Goal: Task Accomplishment & Management: Manage account settings

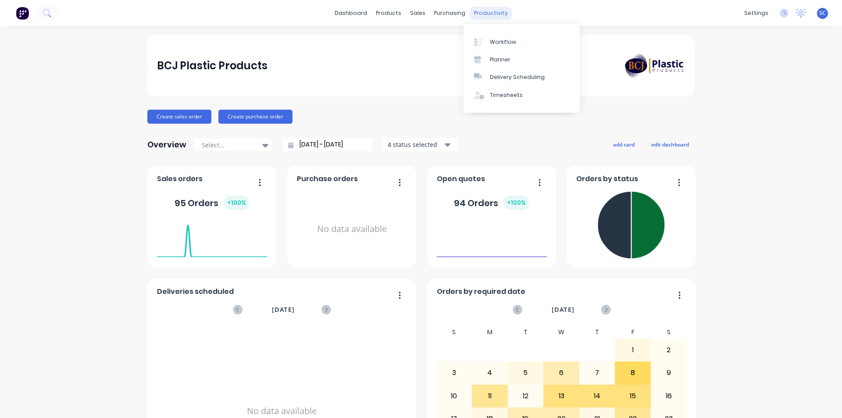
click at [471, 14] on div "productivity" at bounding box center [490, 13] width 43 height 13
click at [496, 61] on div "Planner" at bounding box center [500, 60] width 21 height 8
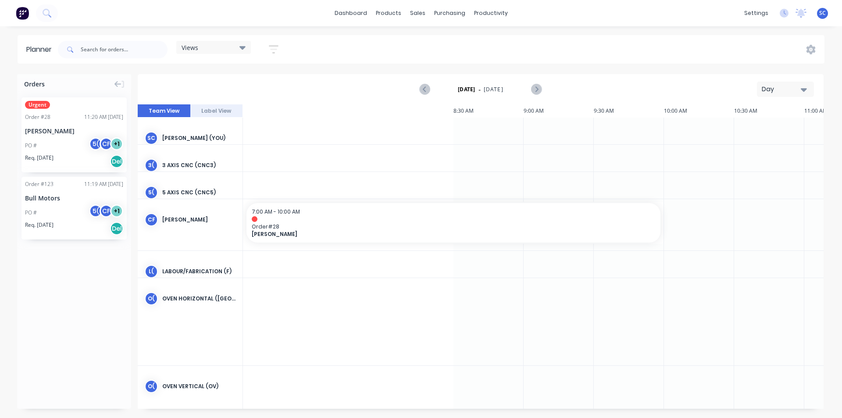
scroll to position [0, 826]
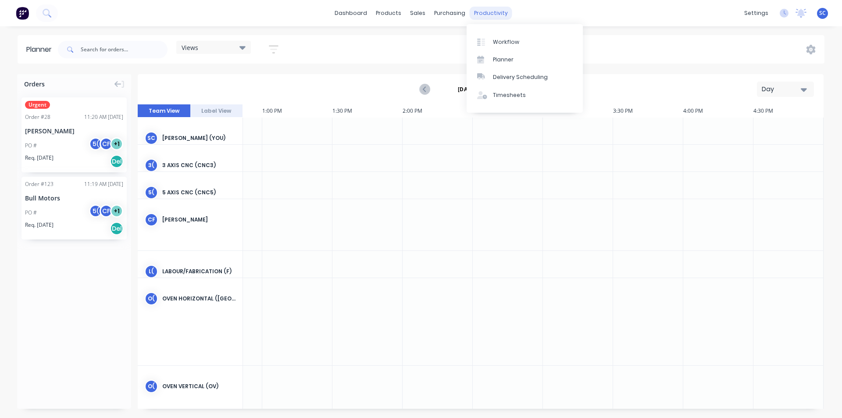
click at [486, 13] on div "productivity" at bounding box center [490, 13] width 43 height 13
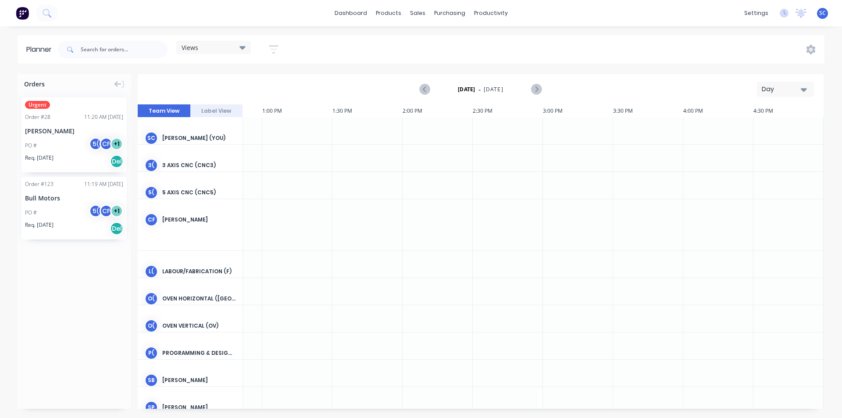
click at [306, 157] on div at bounding box center [297, 158] width 70 height 27
click at [805, 92] on icon "button" at bounding box center [803, 90] width 6 height 10
click at [747, 116] on div "Day" at bounding box center [769, 113] width 87 height 18
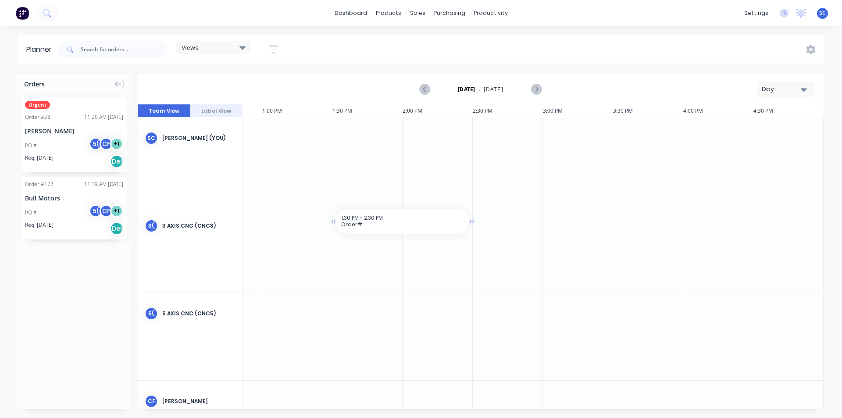
drag, startPoint x: 349, startPoint y: 212, endPoint x: 447, endPoint y: 215, distance: 97.8
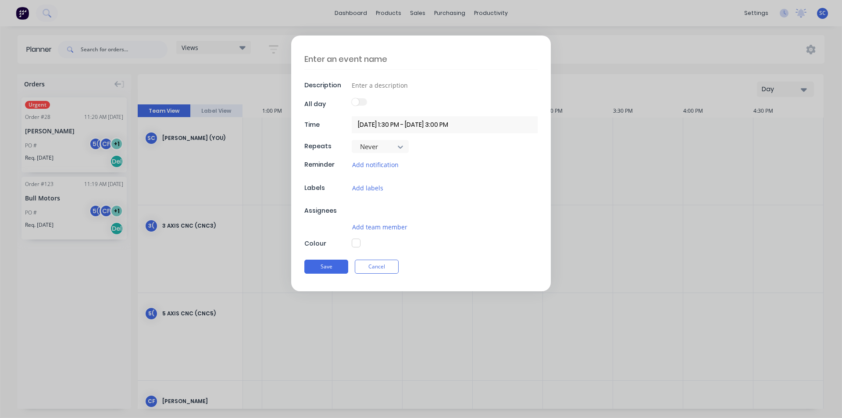
type textarea "x"
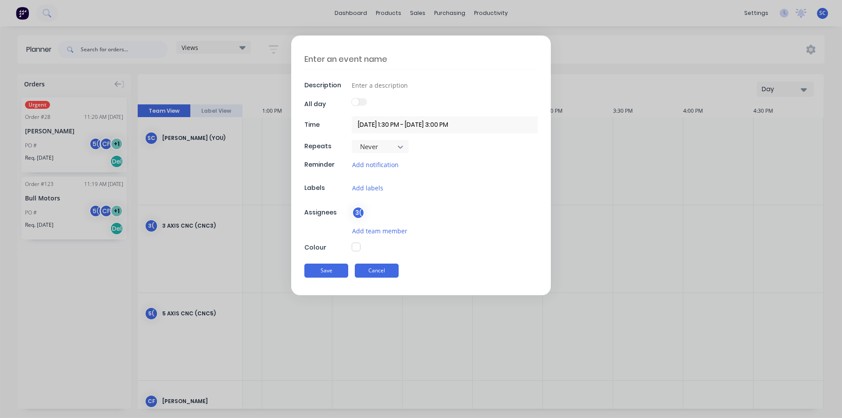
click at [371, 269] on button "Cancel" at bounding box center [377, 270] width 44 height 14
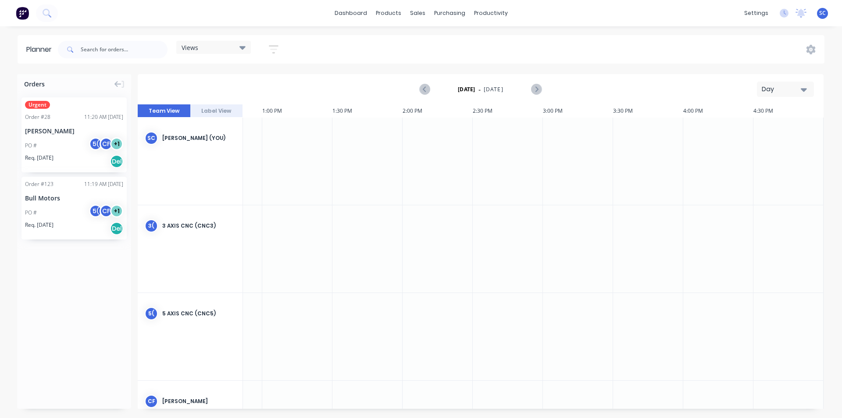
drag, startPoint x: 359, startPoint y: 258, endPoint x: 416, endPoint y: 260, distance: 57.0
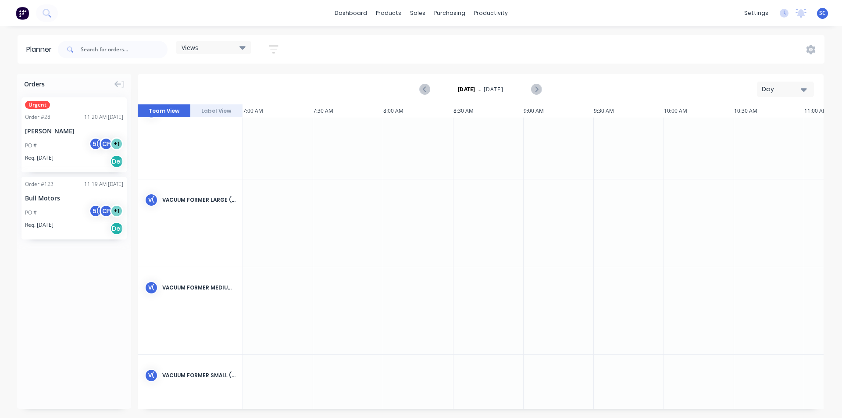
scroll to position [946, 0]
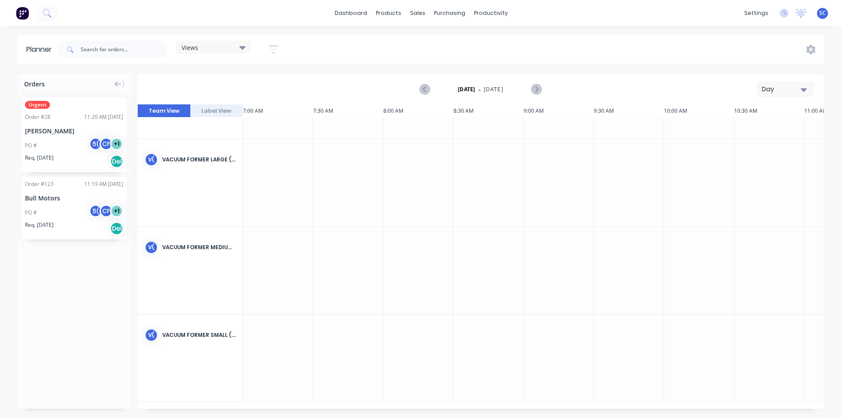
click at [194, 40] on div "Views Save new view None (Default) edit Show/Hide users Show/Hide orders Filter…" at bounding box center [171, 49] width 231 height 26
click at [153, 123] on div "TM [PERSON_NAME]" at bounding box center [190, 95] width 105 height 88
click at [156, 114] on button "Team View" at bounding box center [164, 110] width 53 height 13
click at [226, 48] on div "Views" at bounding box center [213, 47] width 64 height 8
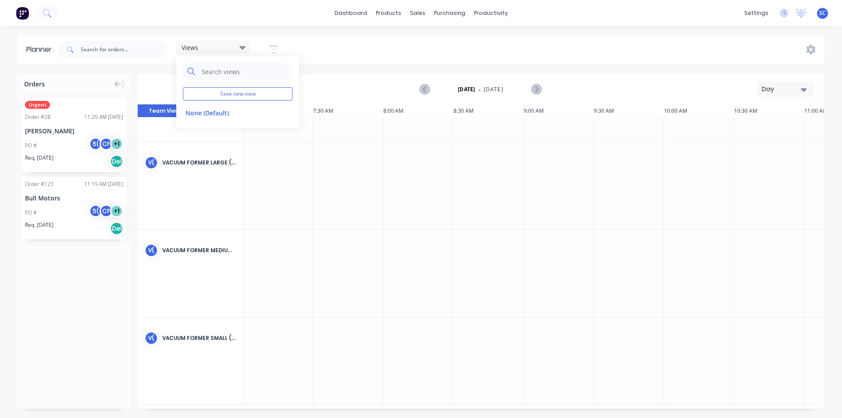
click at [280, 39] on div "Views Save new view None (Default) edit Show/Hide users Show/Hide orders Filter…" at bounding box center [171, 49] width 231 height 26
click at [277, 44] on icon "button" at bounding box center [274, 49] width 10 height 11
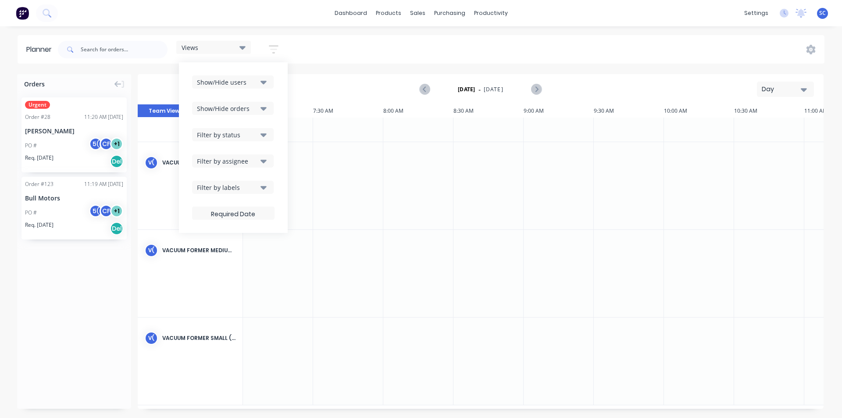
click at [231, 79] on div "Show/Hide users" at bounding box center [227, 82] width 61 height 9
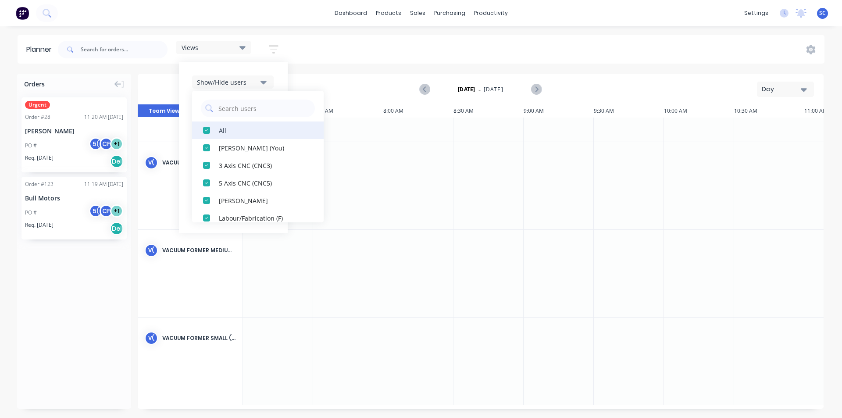
click at [203, 133] on div "button" at bounding box center [207, 130] width 18 height 18
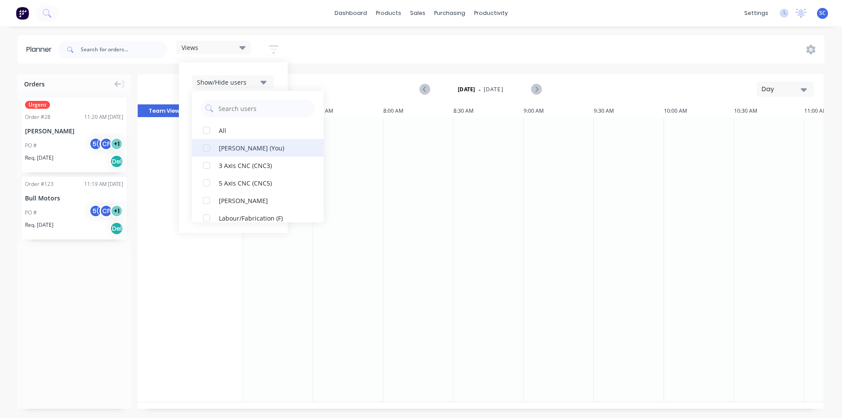
scroll to position [0, 0]
click at [204, 164] on div "button" at bounding box center [207, 165] width 18 height 18
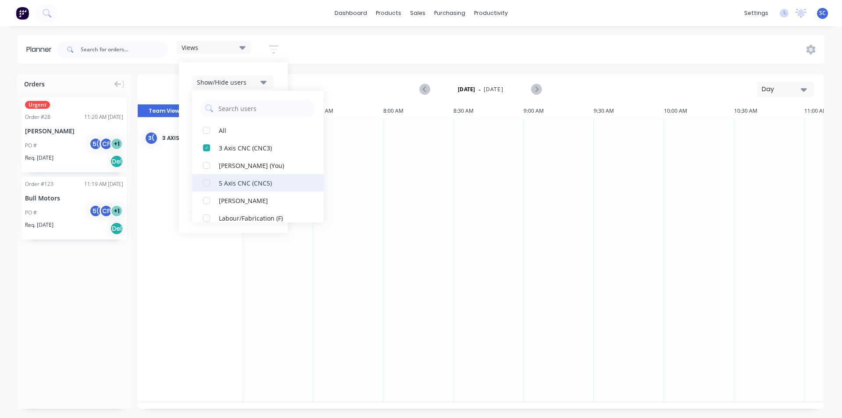
click at [206, 179] on div "button" at bounding box center [207, 183] width 18 height 18
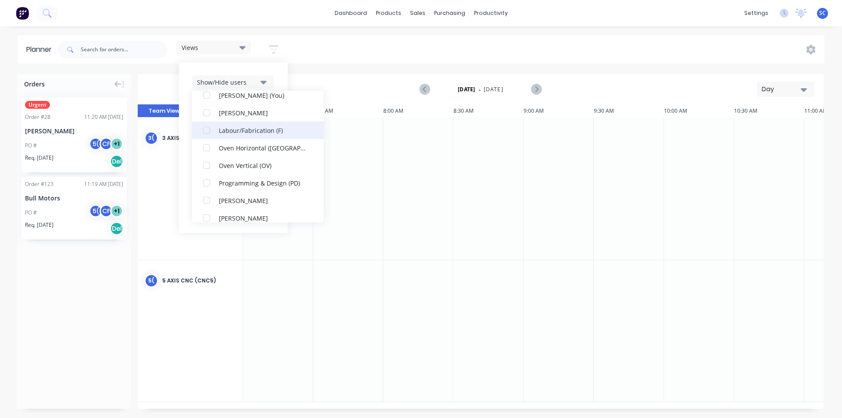
click at [200, 124] on div "button" at bounding box center [207, 130] width 18 height 18
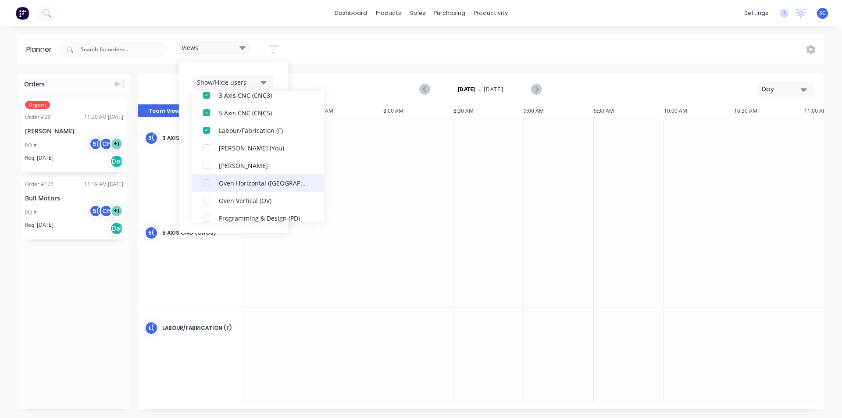
click at [206, 179] on div "button" at bounding box center [207, 183] width 18 height 18
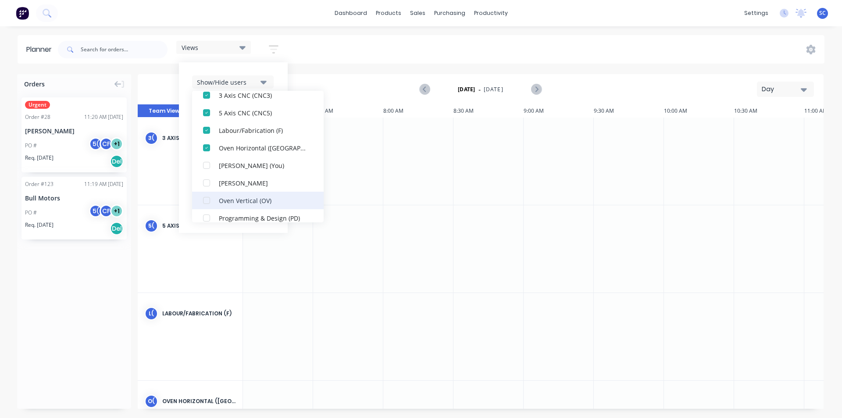
click at [206, 200] on div "button" at bounding box center [207, 201] width 18 height 18
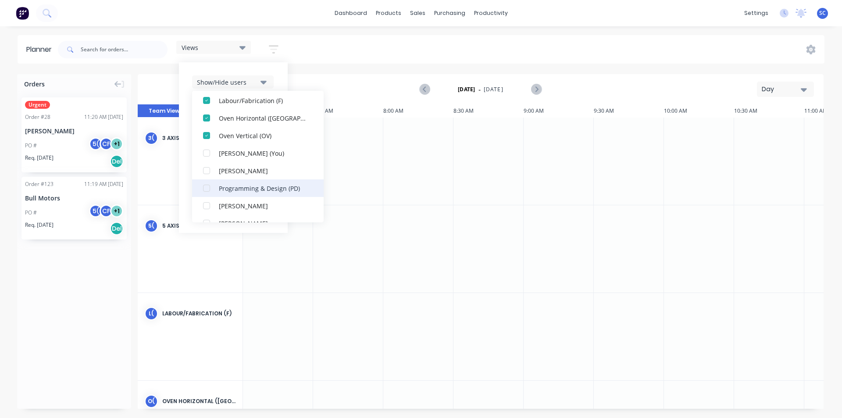
scroll to position [96, 0]
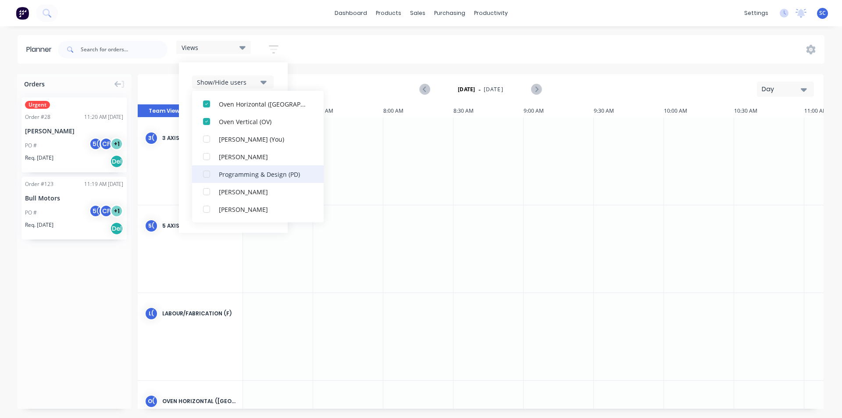
click at [216, 178] on button "Programming & Design (PD)" at bounding box center [257, 174] width 131 height 18
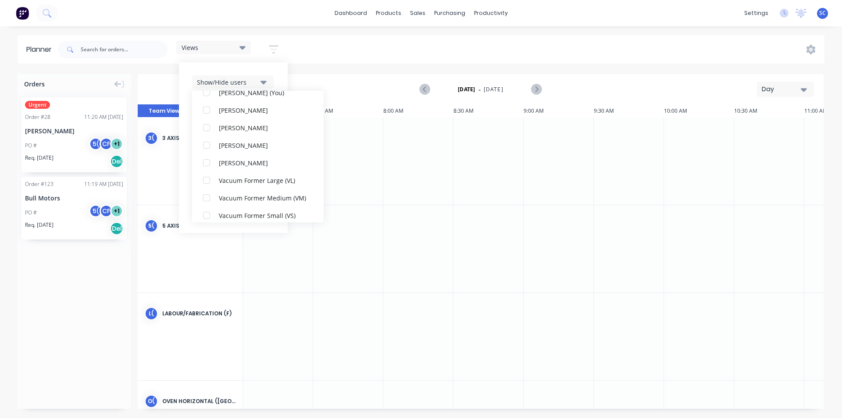
scroll to position [167, 0]
click at [362, 90] on div "[DATE] - [DATE] Day" at bounding box center [481, 89] width 684 height 28
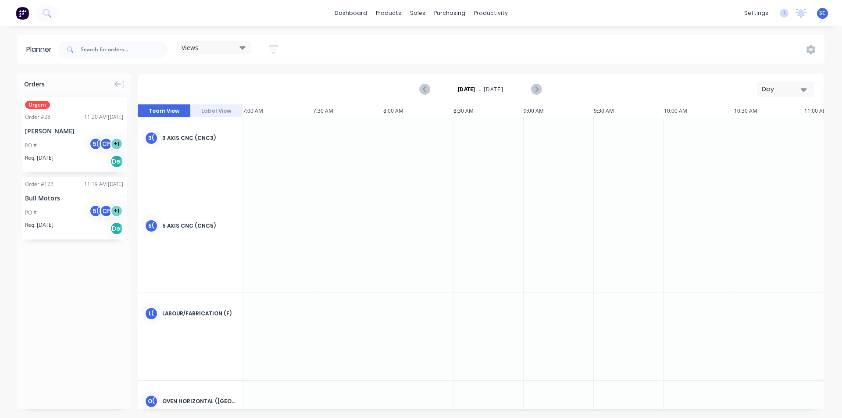
click at [792, 84] on button "Day" at bounding box center [785, 89] width 57 height 15
click at [743, 150] on div "Month" at bounding box center [769, 148] width 87 height 18
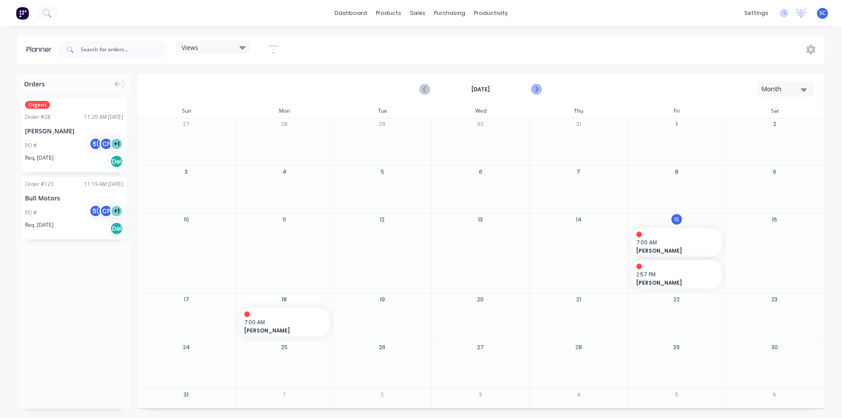
click at [533, 85] on icon "Next page" at bounding box center [535, 89] width 11 height 11
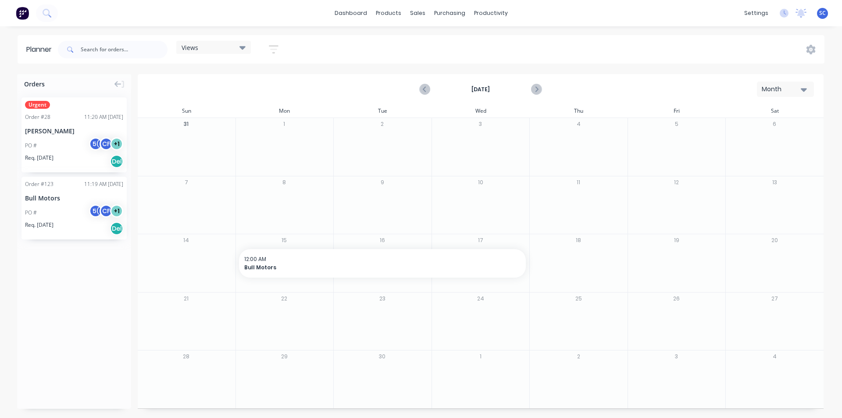
click at [773, 85] on div "Month" at bounding box center [781, 89] width 40 height 9
click at [742, 129] on div "Week" at bounding box center [769, 130] width 87 height 18
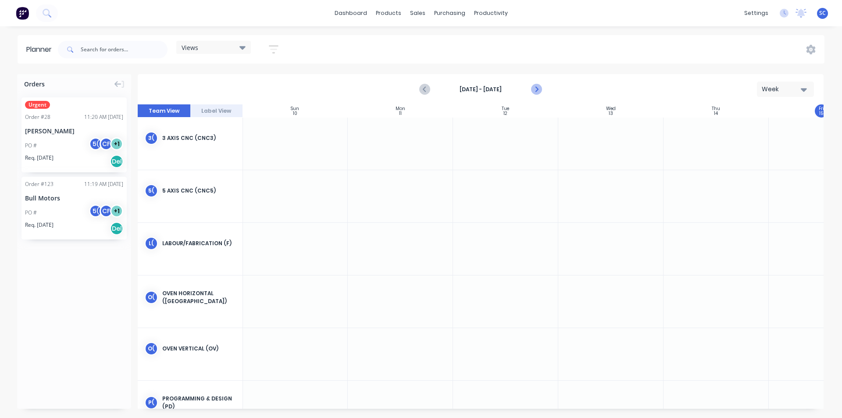
click at [539, 89] on icon "Next page" at bounding box center [535, 89] width 11 height 11
click at [544, 86] on button "Next page" at bounding box center [536, 90] width 18 height 18
click at [368, 260] on div at bounding box center [400, 249] width 105 height 52
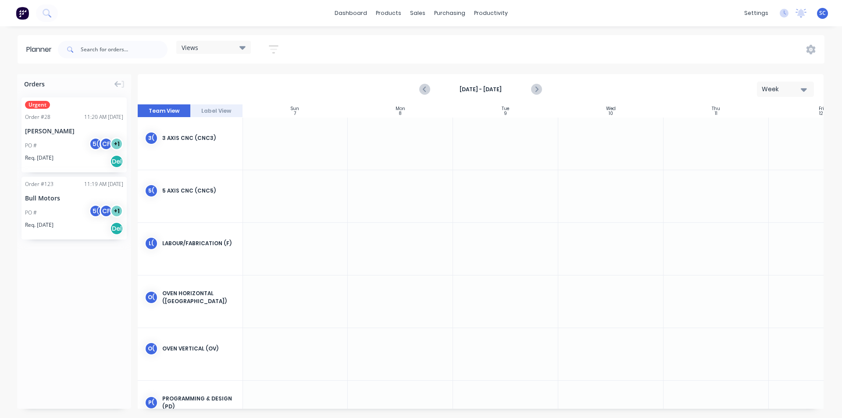
scroll to position [0, 0]
drag, startPoint x: 54, startPoint y: 198, endPoint x: 386, endPoint y: 243, distance: 334.4
drag, startPoint x: 451, startPoint y: 245, endPoint x: 518, endPoint y: 245, distance: 67.1
click at [390, 243] on span "Order # 123" at bounding box center [453, 246] width 189 height 8
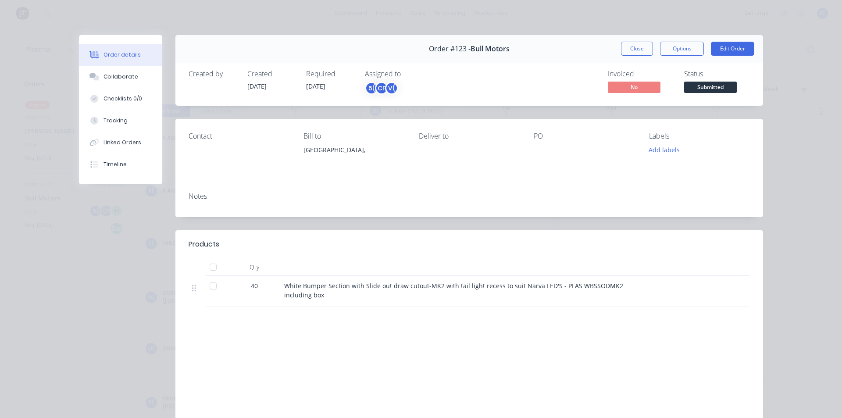
click at [375, 82] on div "CF" at bounding box center [381, 88] width 13 height 13
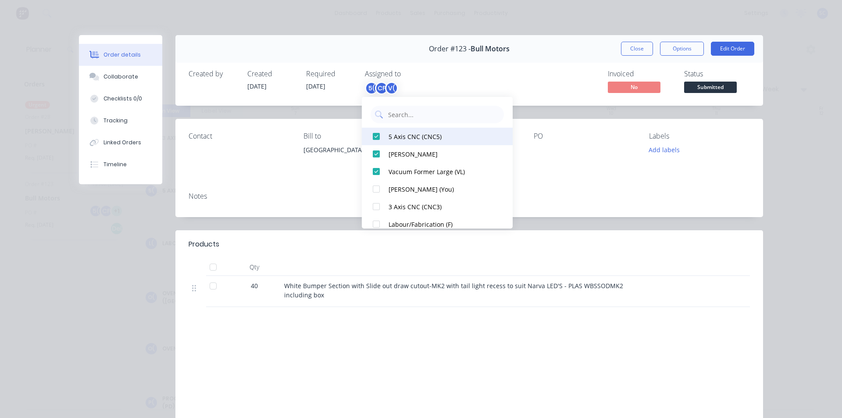
click at [377, 133] on div at bounding box center [376, 137] width 18 height 18
click at [376, 148] on div at bounding box center [376, 154] width 18 height 18
click at [378, 136] on div at bounding box center [376, 137] width 18 height 18
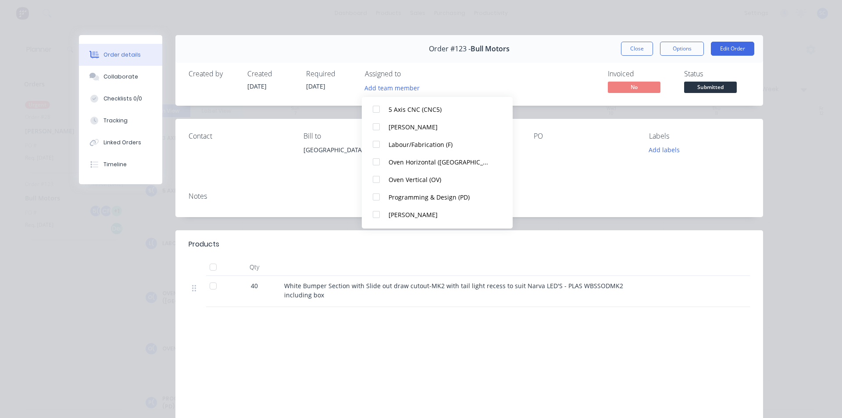
scroll to position [61, 0]
click at [376, 142] on div at bounding box center [376, 145] width 18 height 18
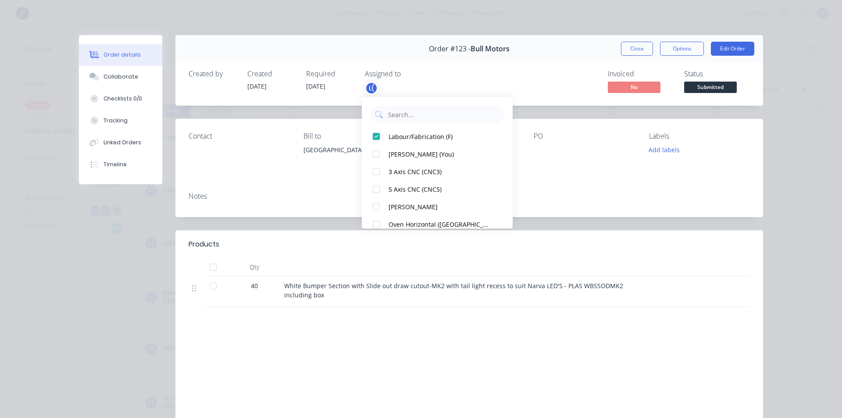
click at [506, 79] on div "Invoiced No Status Submitted" at bounding box center [600, 82] width 297 height 25
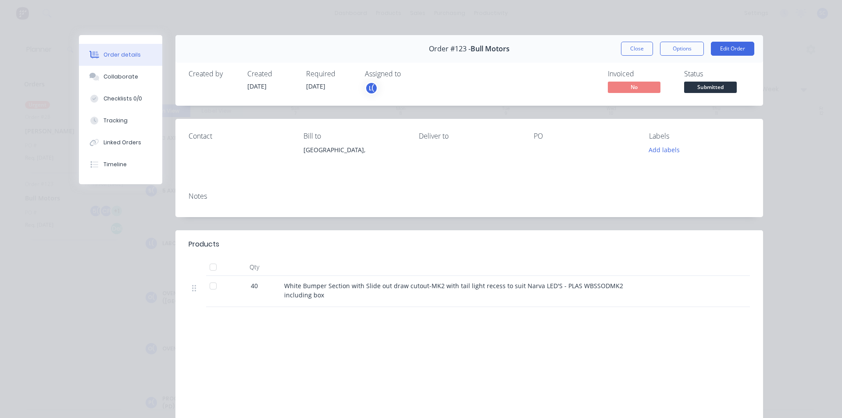
click at [382, 85] on div "L(" at bounding box center [409, 88] width 88 height 13
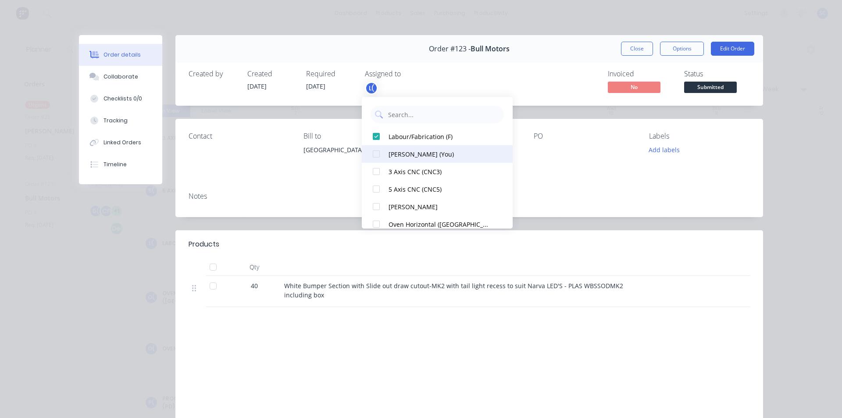
click at [370, 155] on div at bounding box center [376, 154] width 18 height 18
click at [544, 57] on div "Order #123 - Bull Motors Close Options Edit Order" at bounding box center [468, 49] width 587 height 28
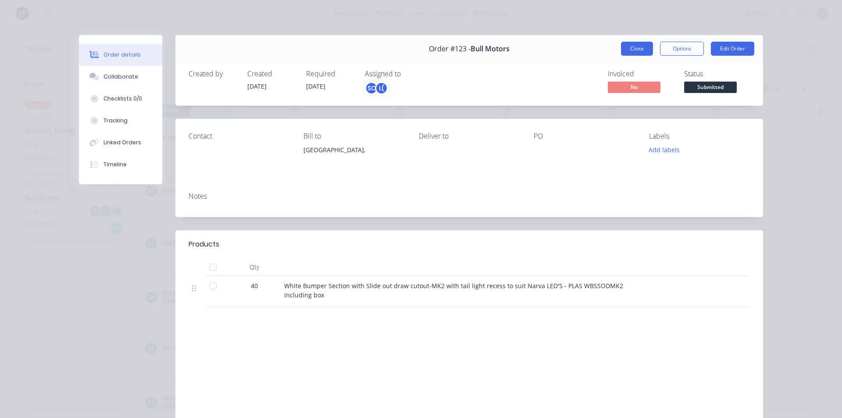
click at [628, 46] on button "Close" at bounding box center [637, 49] width 32 height 14
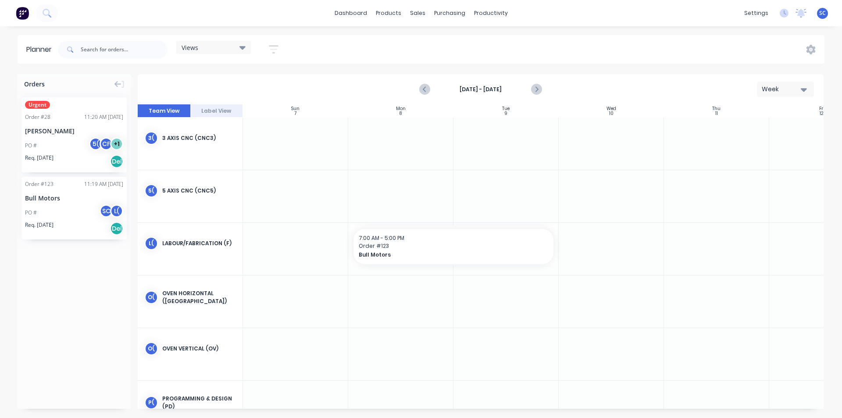
click at [215, 49] on div "Views" at bounding box center [213, 47] width 64 height 8
click at [224, 93] on button "Save new view" at bounding box center [238, 93] width 110 height 13
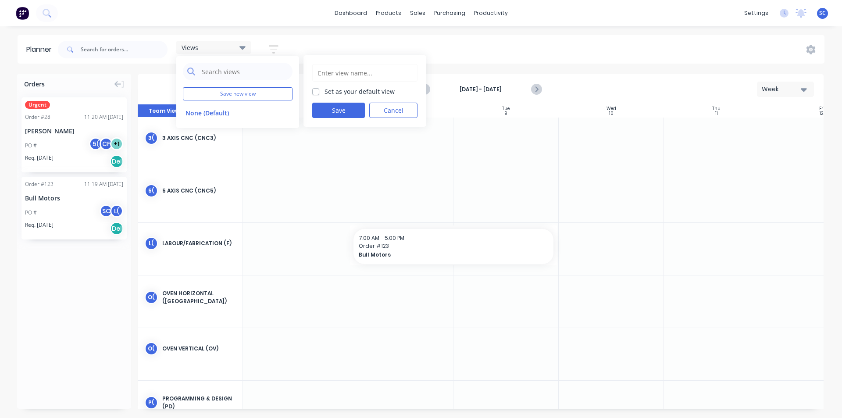
click at [335, 72] on input "text" at bounding box center [365, 72] width 96 height 17
click at [367, 75] on input "Machine Availabilty" at bounding box center [365, 72] width 96 height 17
type input "Machine Availability"
click at [340, 107] on button "Save" at bounding box center [338, 110] width 53 height 15
drag, startPoint x: 315, startPoint y: 48, endPoint x: 263, endPoint y: 72, distance: 56.9
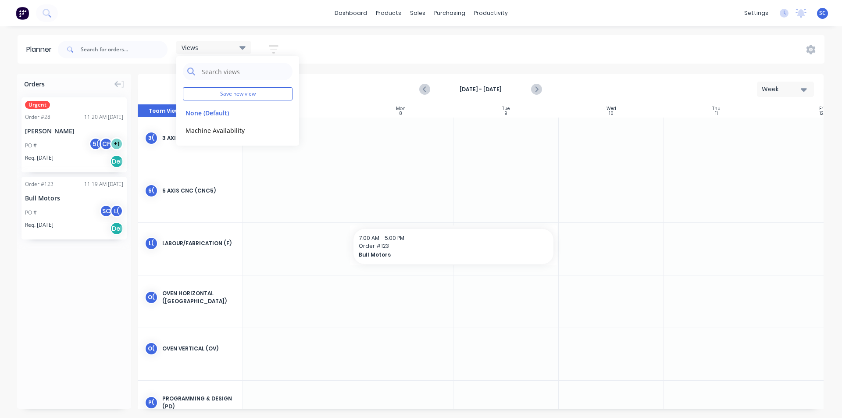
click at [316, 48] on div "Views Save new view None (Default) edit Machine Availability edit Show/Hide use…" at bounding box center [440, 49] width 768 height 26
click at [236, 51] on div "Views" at bounding box center [213, 47] width 75 height 13
click at [273, 44] on icon "button" at bounding box center [274, 49] width 10 height 11
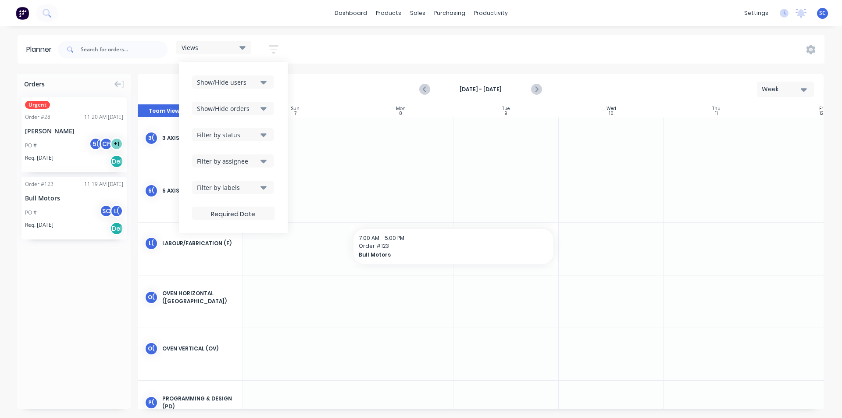
click at [237, 83] on div "Show/Hide users" at bounding box center [227, 82] width 61 height 9
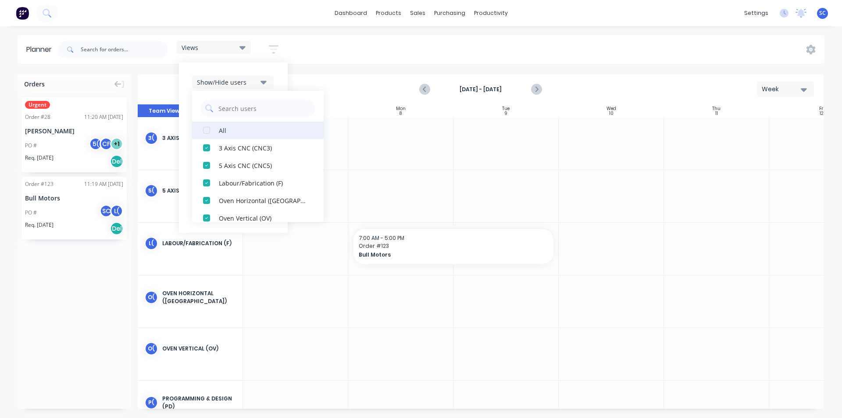
click at [212, 129] on div "button" at bounding box center [207, 130] width 18 height 18
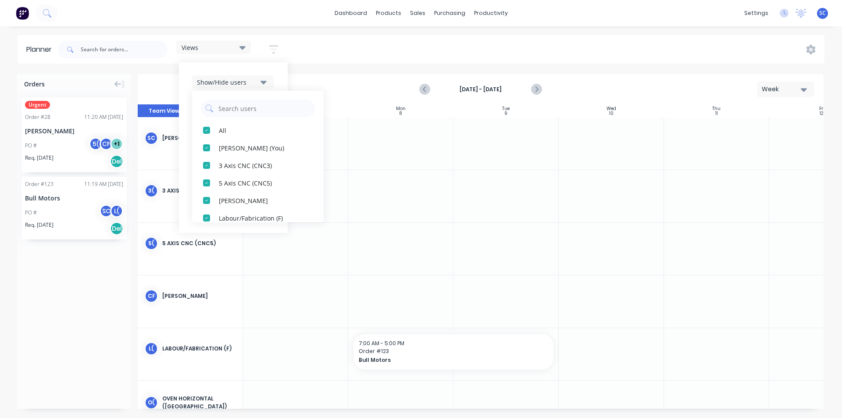
click at [335, 61] on div "Views Save new view None (Default) edit Machine Availability edit Show/Hide use…" at bounding box center [440, 49] width 768 height 26
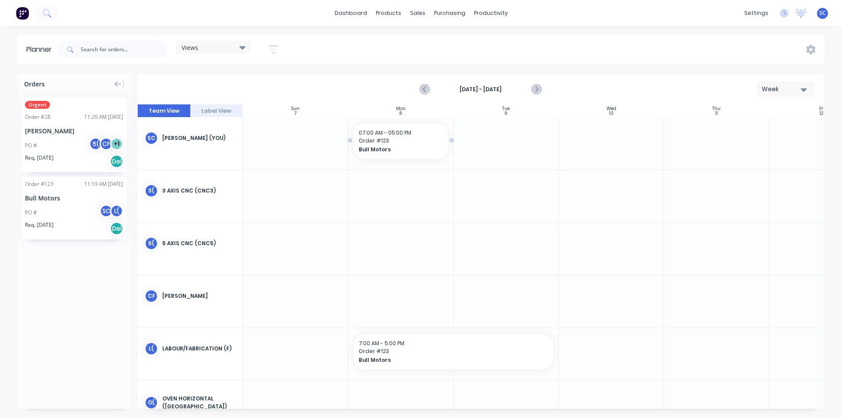
drag, startPoint x: 47, startPoint y: 202, endPoint x: 394, endPoint y: 134, distance: 353.7
drag, startPoint x: 452, startPoint y: 139, endPoint x: 518, endPoint y: 145, distance: 66.0
click at [471, 9] on div "productivity" at bounding box center [490, 13] width 43 height 13
click at [506, 44] on div "Workflow" at bounding box center [506, 42] width 26 height 8
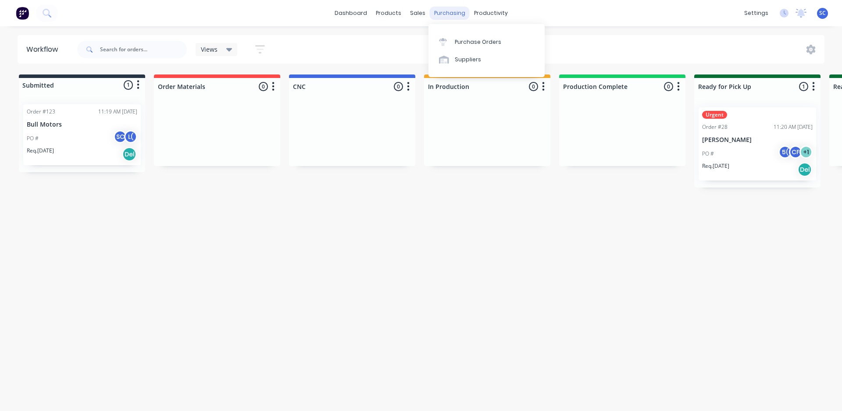
click at [451, 10] on div "purchasing" at bounding box center [450, 13] width 40 height 13
click at [418, 16] on div "sales" at bounding box center [417, 13] width 24 height 13
click at [492, 14] on div "productivity" at bounding box center [490, 13] width 43 height 13
click at [443, 5] on div "dashboard products sales purchasing productivity dashboard products Product Cat…" at bounding box center [421, 13] width 842 height 26
click at [437, 16] on div "purchasing" at bounding box center [450, 13] width 40 height 13
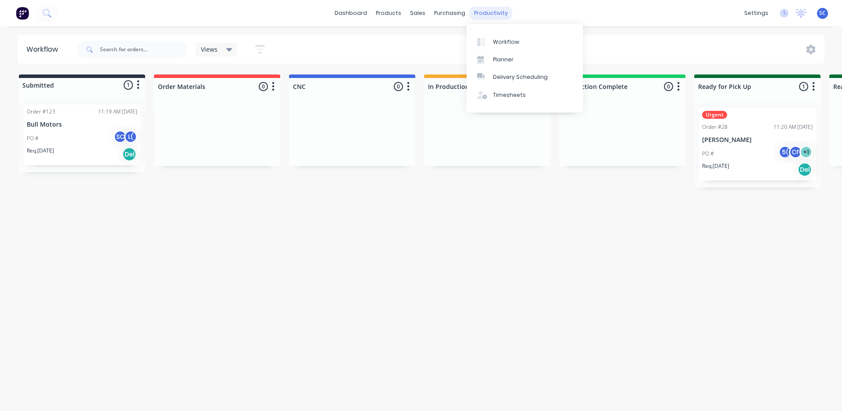
click at [479, 12] on div "productivity" at bounding box center [490, 13] width 43 height 13
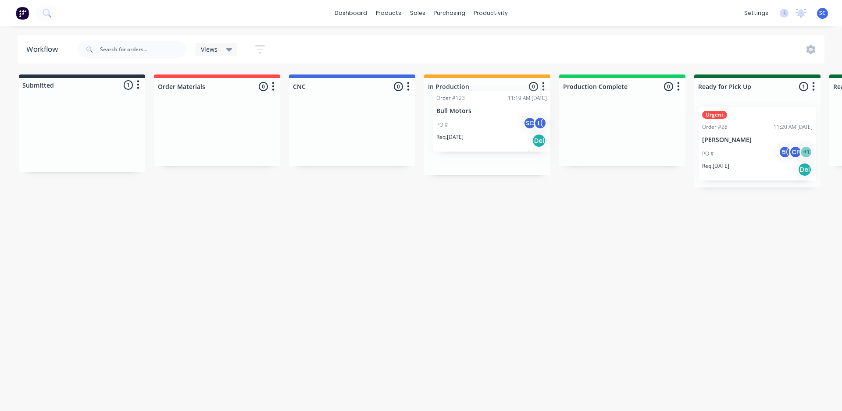
drag, startPoint x: 142, startPoint y: 149, endPoint x: 402, endPoint y: 289, distance: 295.5
click at [490, 124] on div "Submitted 1 Status colour #273444 hex #273444 Save Cancel Summaries Total order…" at bounding box center [597, 131] width 1208 height 113
click at [477, 134] on div "PO # SC L(" at bounding box center [487, 141] width 110 height 17
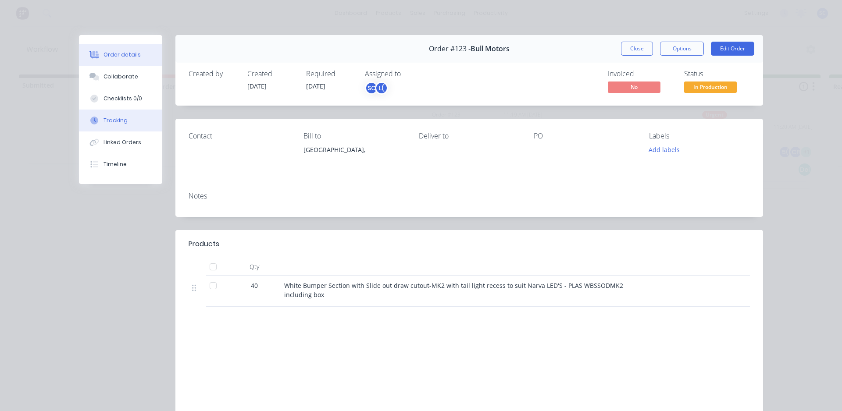
click at [98, 118] on button "Tracking" at bounding box center [120, 121] width 83 height 22
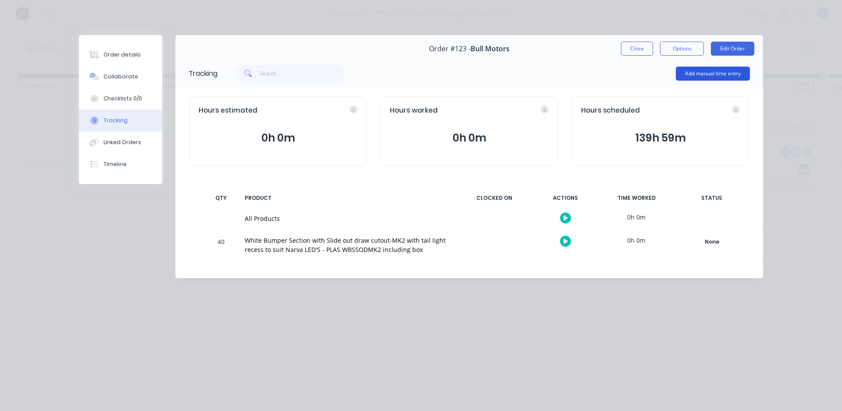
click at [697, 68] on button "Add manual time entry" at bounding box center [712, 74] width 74 height 14
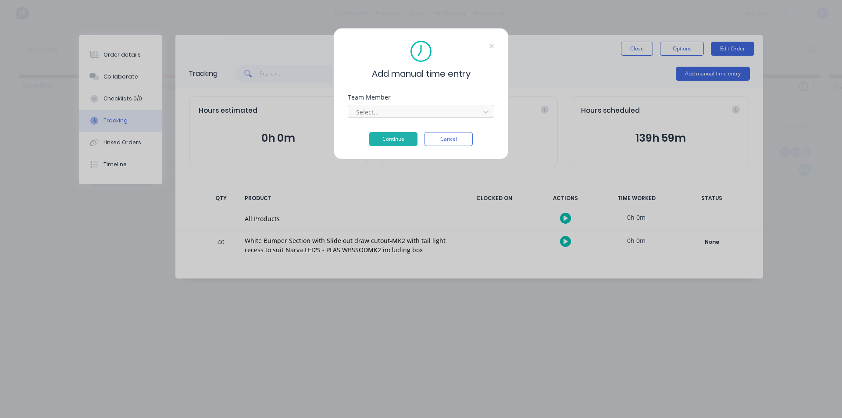
click at [401, 110] on div at bounding box center [415, 112] width 120 height 11
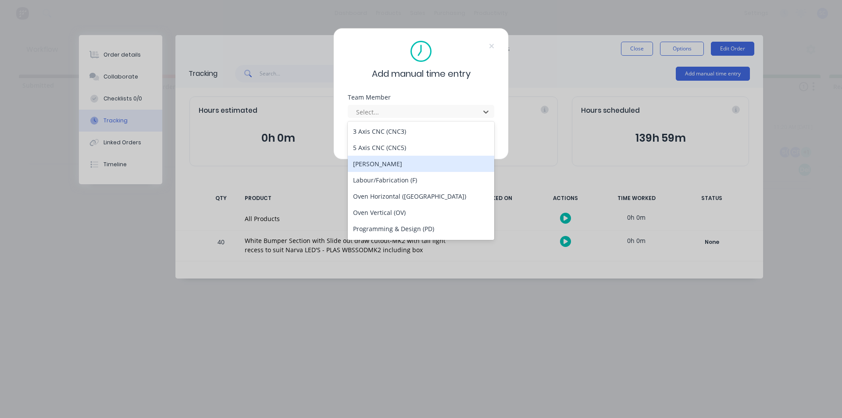
click at [420, 160] on div "[PERSON_NAME]" at bounding box center [421, 164] width 146 height 16
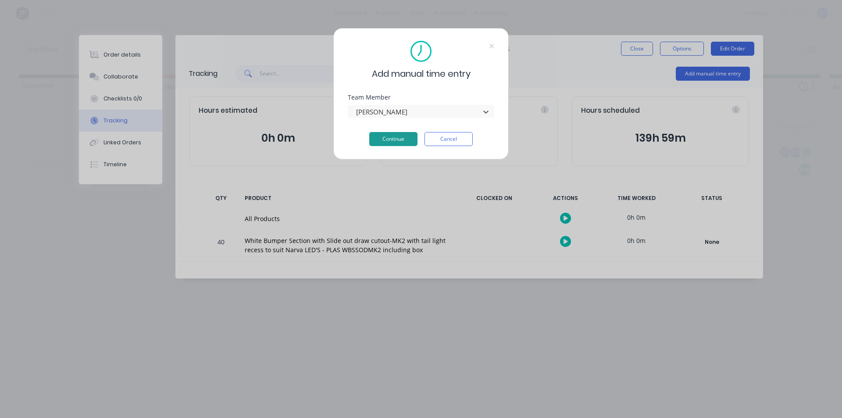
click at [393, 137] on button "Continue" at bounding box center [393, 139] width 48 height 14
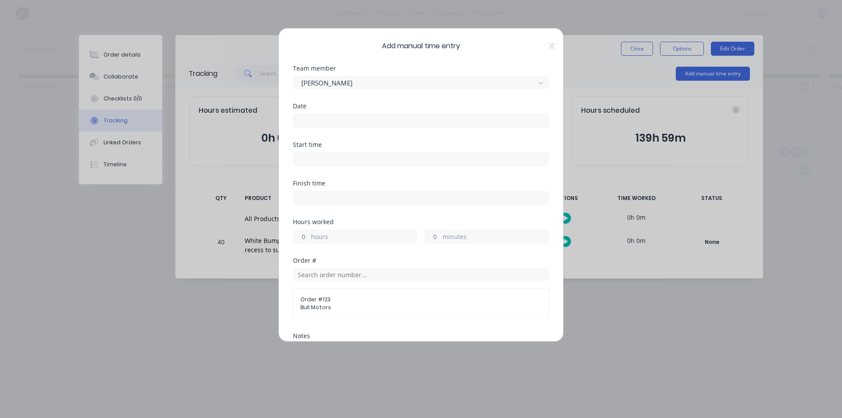
drag, startPoint x: 322, startPoint y: 121, endPoint x: 321, endPoint y: 126, distance: 5.3
click at [321, 121] on input at bounding box center [420, 120] width 255 height 13
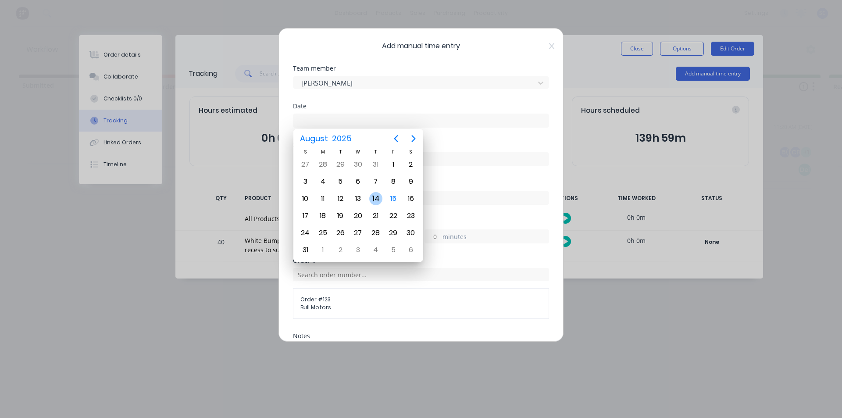
click at [366, 196] on div "13" at bounding box center [358, 198] width 18 height 17
type input "[DATE]"
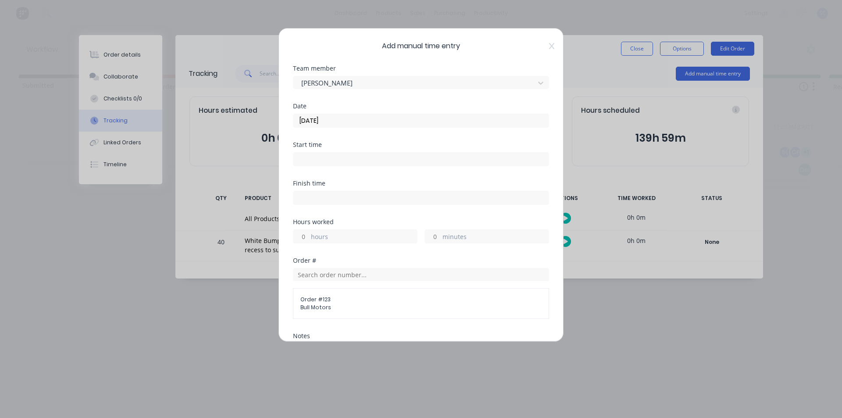
click at [341, 118] on input "[DATE]" at bounding box center [420, 120] width 255 height 13
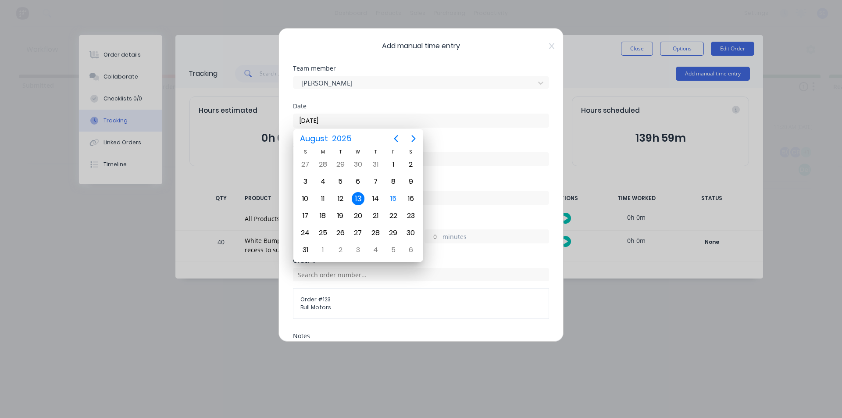
click at [393, 107] on div "Date" at bounding box center [421, 106] width 256 height 6
click at [462, 134] on div "Date [DATE]" at bounding box center [421, 122] width 256 height 39
click at [426, 140] on div "Date [DATE]" at bounding box center [421, 122] width 256 height 39
click at [453, 160] on input at bounding box center [420, 159] width 255 height 13
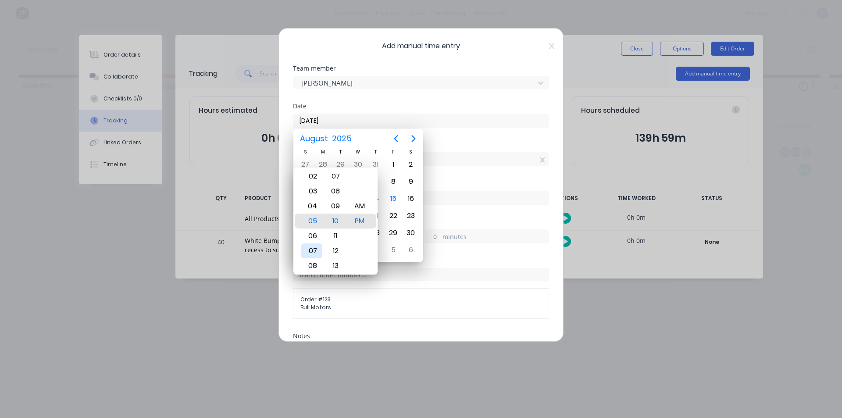
click at [313, 251] on div "07" at bounding box center [311, 250] width 21 height 15
click at [356, 207] on div "AM" at bounding box center [359, 206] width 21 height 15
type input "07:10 AM"
click at [455, 195] on input at bounding box center [420, 197] width 255 height 13
type input "03:10 PM"
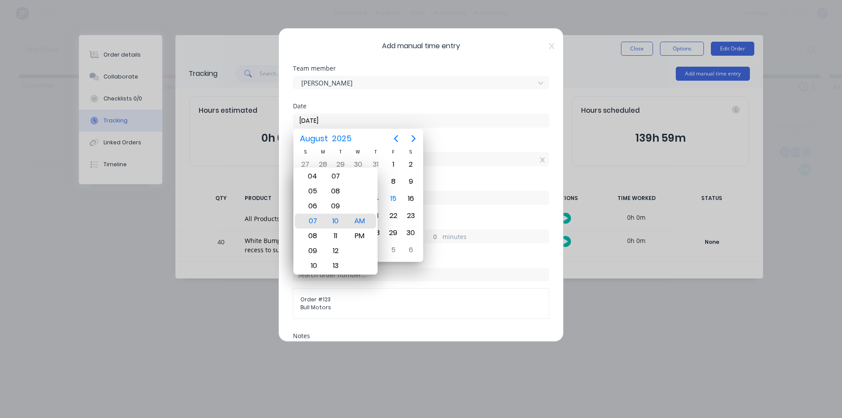
type input "8"
type input "0"
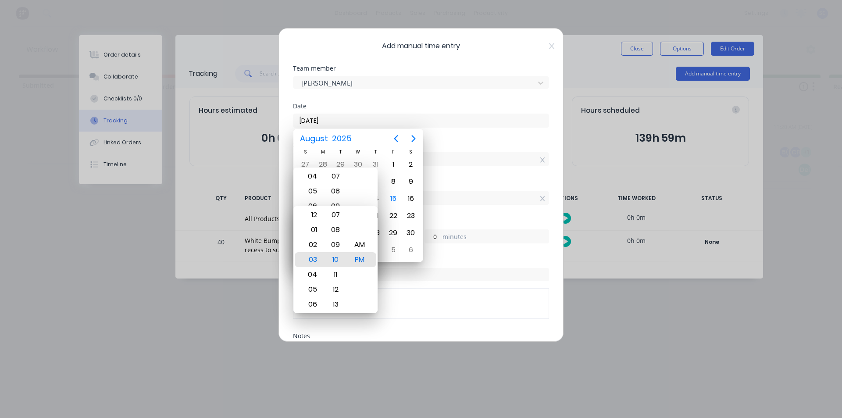
click at [473, 174] on div "Start time 07:10 AM" at bounding box center [421, 161] width 256 height 39
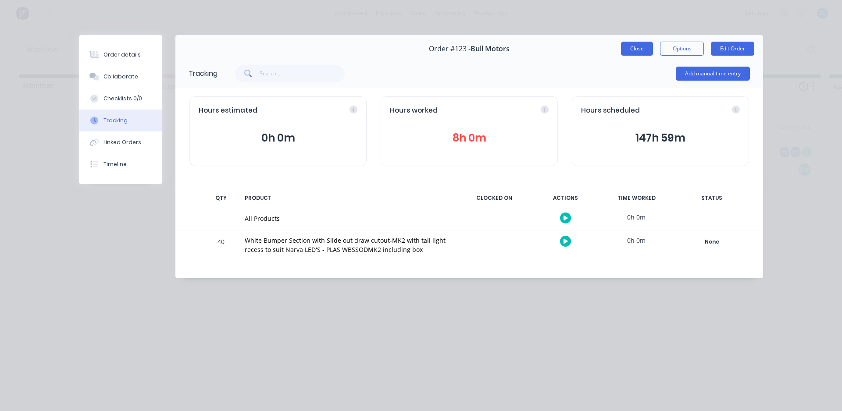
click at [634, 50] on button "Close" at bounding box center [637, 49] width 32 height 14
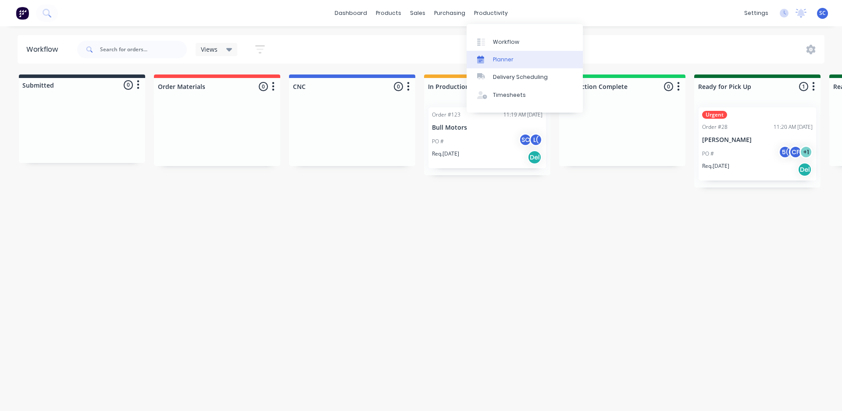
click at [482, 58] on icon at bounding box center [480, 59] width 7 height 7
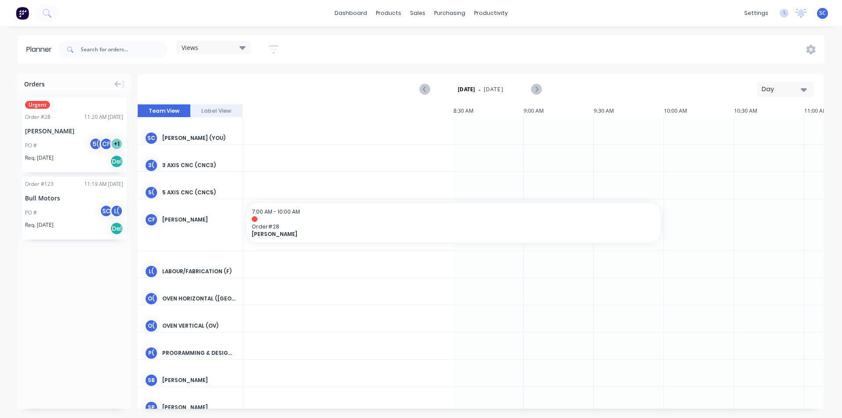
scroll to position [0, 826]
click at [422, 88] on icon "Previous page" at bounding box center [424, 89] width 11 height 11
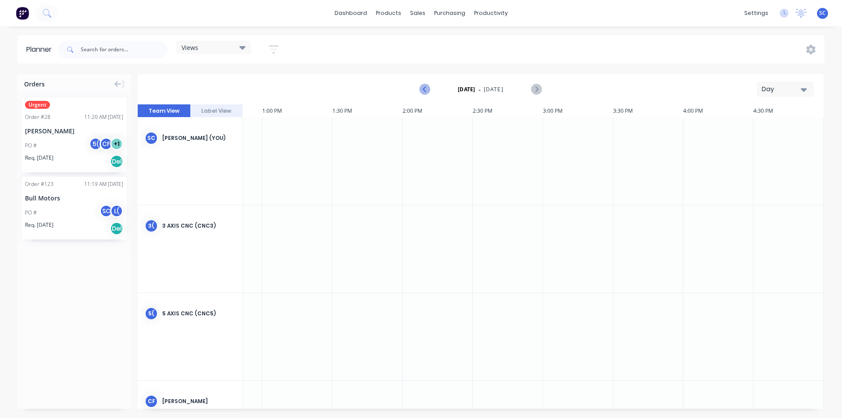
click at [422, 88] on icon "Previous page" at bounding box center [424, 89] width 11 height 11
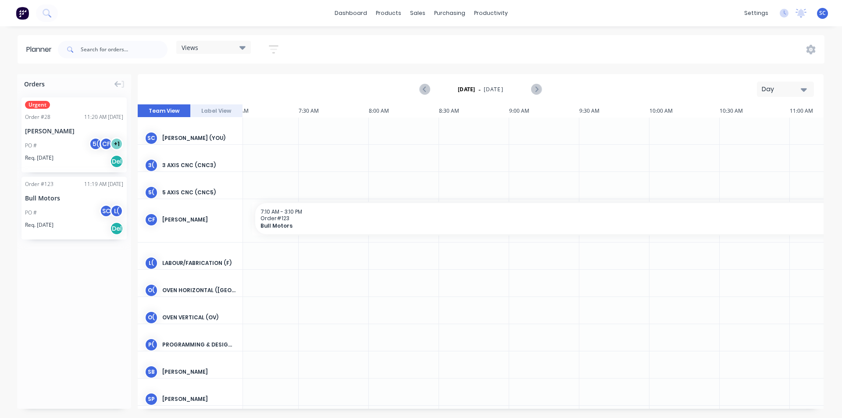
scroll to position [0, 0]
click at [244, 45] on icon at bounding box center [242, 48] width 6 height 10
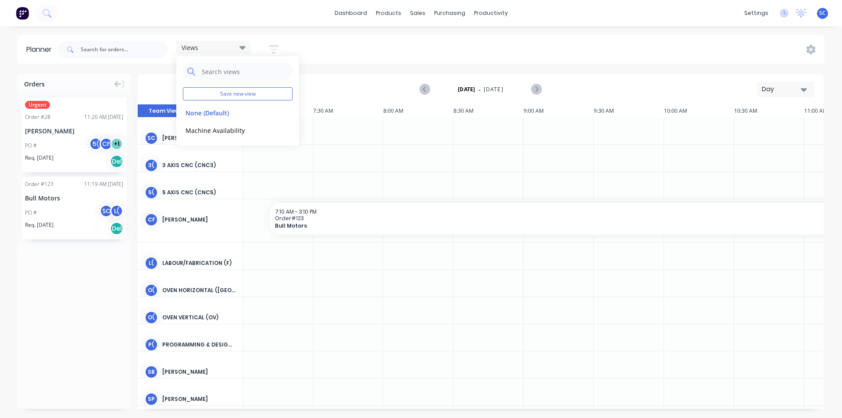
click at [276, 50] on icon "button" at bounding box center [273, 49] width 7 height 1
click at [296, 49] on div "Views Save new view None (Default) edit Machine Availability edit Show/Hide use…" at bounding box center [440, 49] width 768 height 26
click at [265, 47] on button "button" at bounding box center [273, 49] width 28 height 17
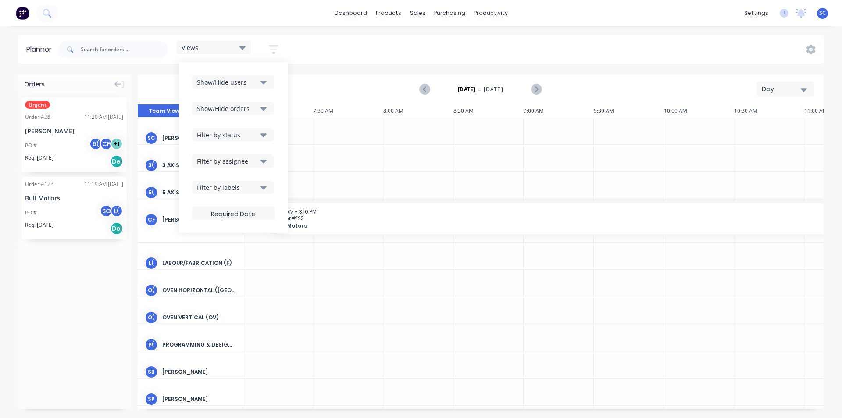
click at [270, 83] on button "Show/Hide users" at bounding box center [233, 81] width 82 height 13
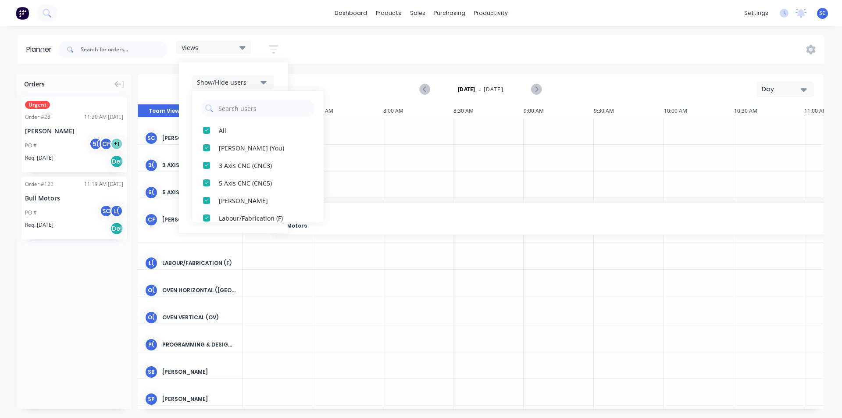
click at [263, 82] on icon "button" at bounding box center [263, 83] width 6 height 4
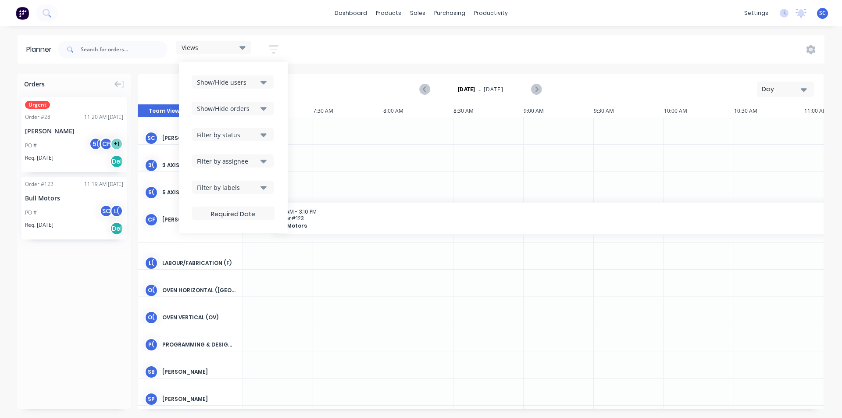
click at [262, 110] on icon "button" at bounding box center [263, 108] width 6 height 10
click at [206, 130] on div "button" at bounding box center [207, 130] width 18 height 18
click at [206, 167] on div "button" at bounding box center [207, 165] width 18 height 18
click at [203, 130] on div "button" at bounding box center [207, 130] width 18 height 18
click at [245, 110] on div "Show/Hide orders" at bounding box center [227, 108] width 61 height 9
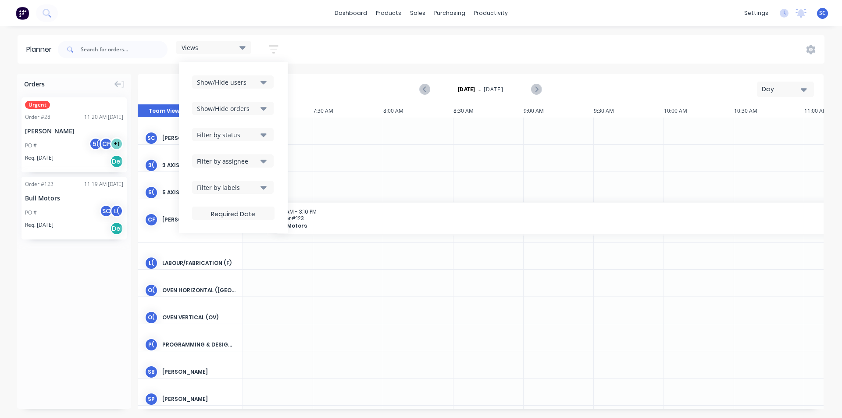
click at [262, 159] on icon "button" at bounding box center [263, 161] width 6 height 10
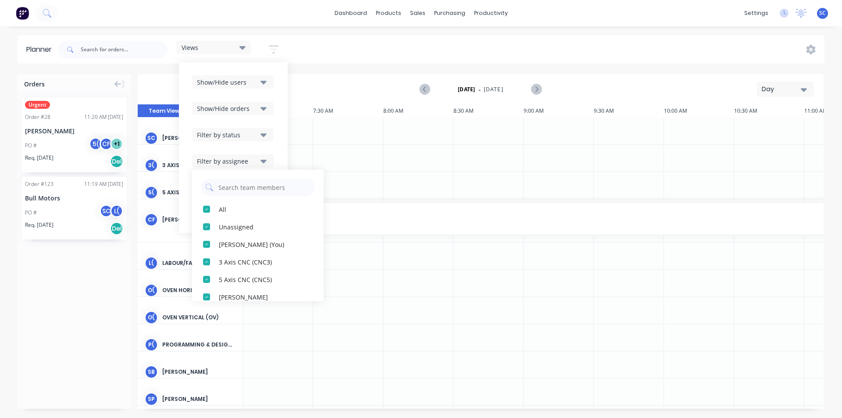
click at [264, 159] on icon "button" at bounding box center [263, 161] width 6 height 10
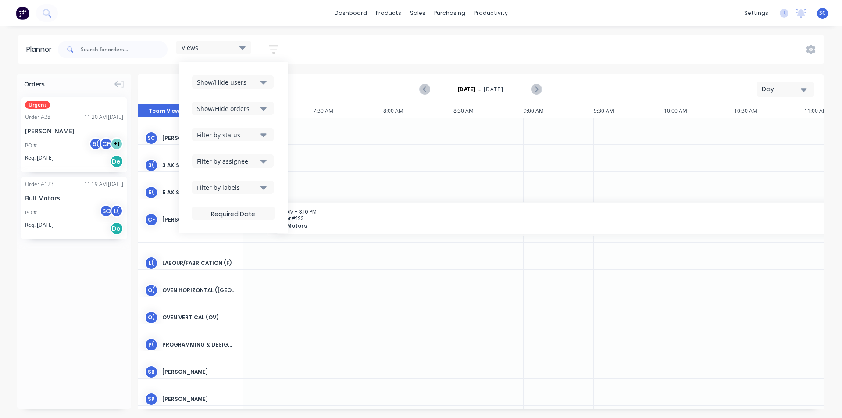
click at [309, 55] on div "Views Save new view None (Default) edit Machine Availability edit Show/Hide use…" at bounding box center [440, 49] width 768 height 26
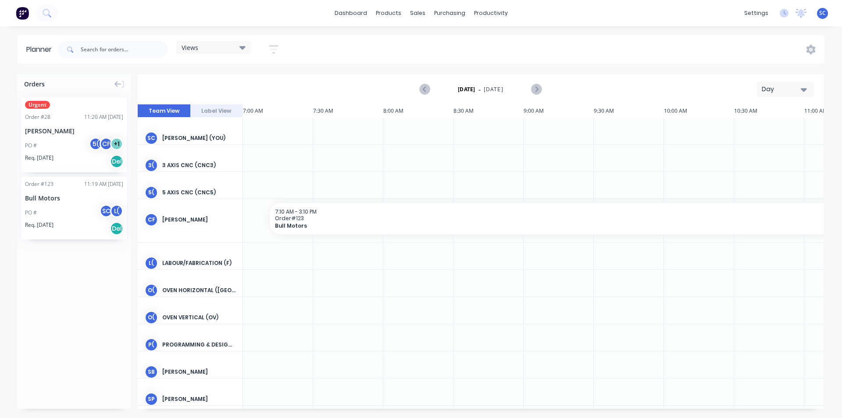
click at [245, 48] on icon at bounding box center [242, 48] width 6 height 4
click at [228, 71] on input "text" at bounding box center [244, 72] width 87 height 18
drag, startPoint x: 276, startPoint y: 50, endPoint x: 270, endPoint y: 69, distance: 19.7
click at [276, 50] on icon "button" at bounding box center [273, 49] width 7 height 1
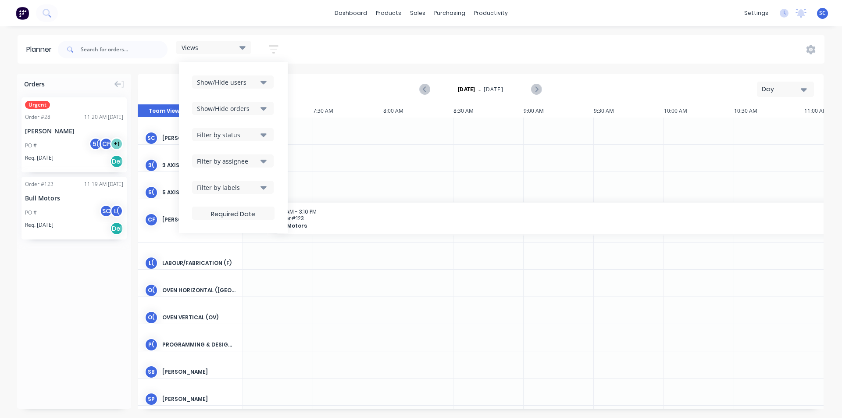
click at [266, 195] on div "Show/Hide users Show/Hide orders Filter by status Filter by assignee Filter by …" at bounding box center [233, 147] width 82 height 144
click at [267, 192] on button "Filter by labels" at bounding box center [233, 187] width 82 height 13
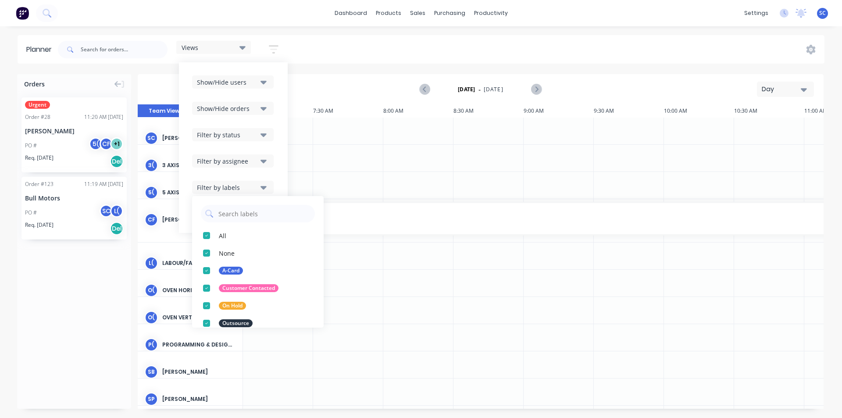
click at [266, 192] on button "Filter by labels" at bounding box center [233, 187] width 82 height 13
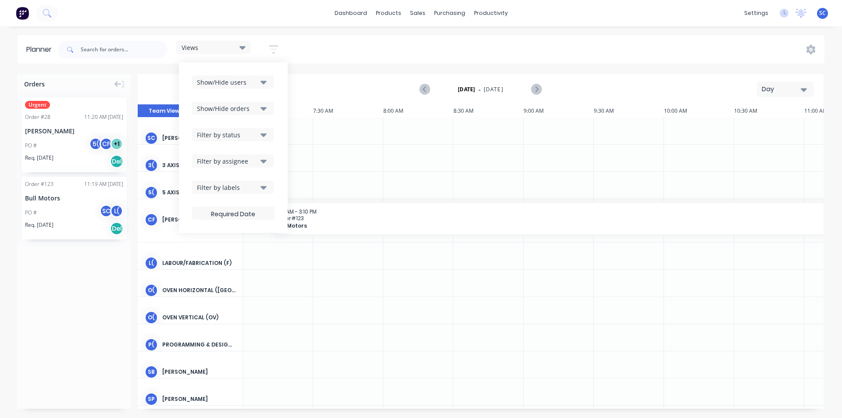
click at [205, 46] on div "Views" at bounding box center [213, 47] width 64 height 8
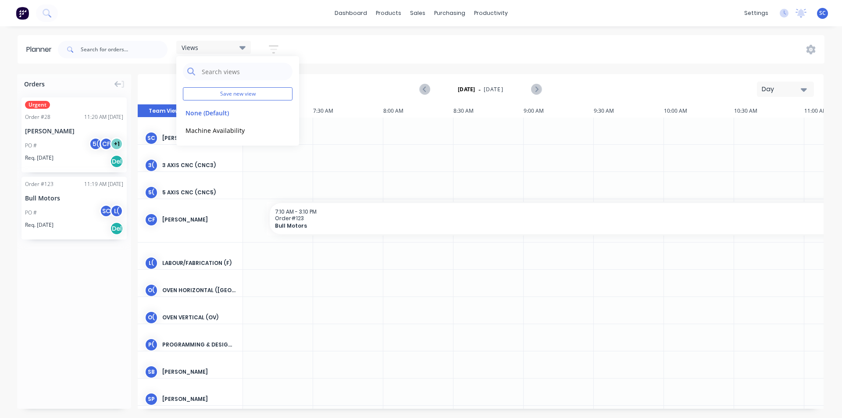
drag, startPoint x: 269, startPoint y: 43, endPoint x: 280, endPoint y: 60, distance: 20.3
click at [270, 43] on button "button" at bounding box center [273, 49] width 28 height 17
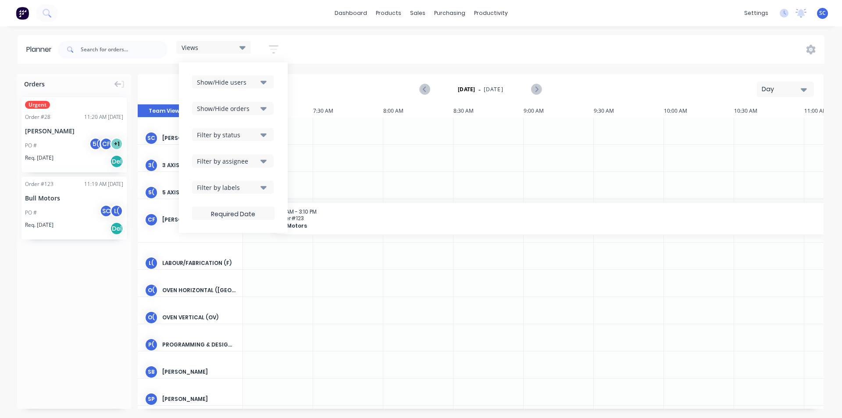
click at [259, 80] on button "Show/Hide users" at bounding box center [233, 81] width 82 height 13
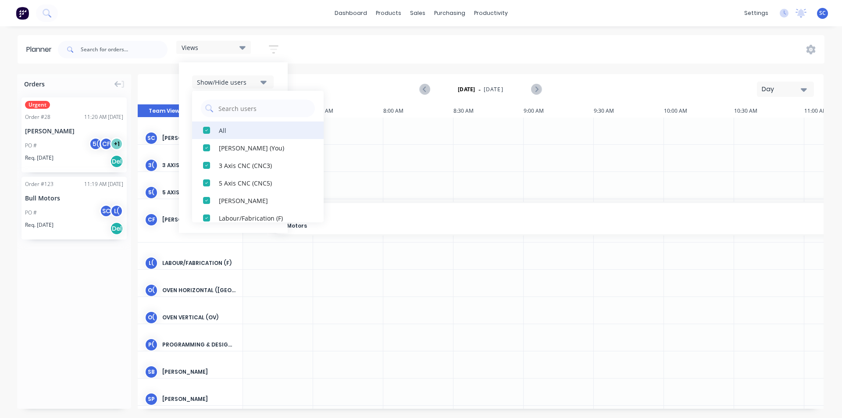
click at [244, 129] on div "All" at bounding box center [263, 129] width 88 height 9
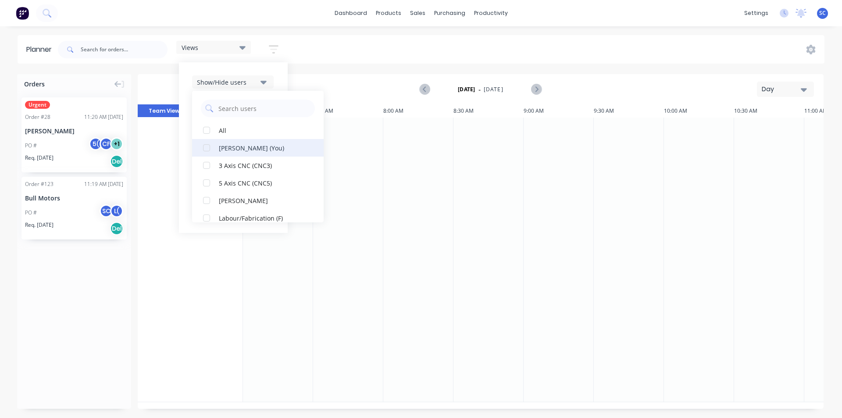
click at [226, 144] on div "[PERSON_NAME] (You)" at bounding box center [263, 147] width 88 height 9
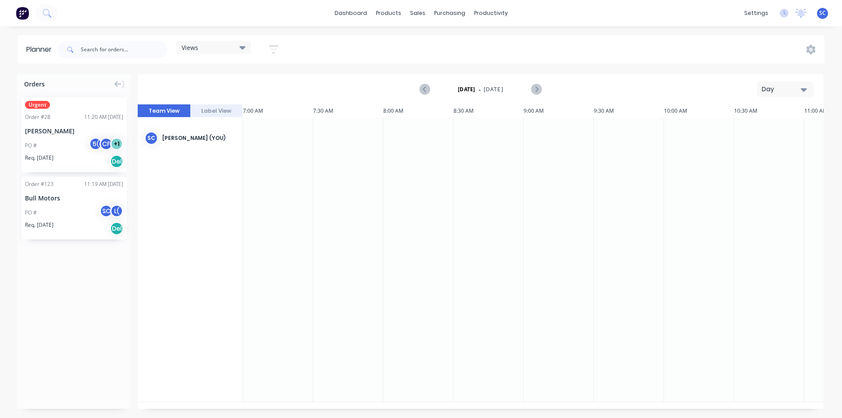
click at [341, 60] on div "Views Save new view None (Default) edit Machine Availability edit Show/Hide use…" at bounding box center [440, 49] width 768 height 26
click at [194, 45] on span "Views" at bounding box center [189, 47] width 17 height 9
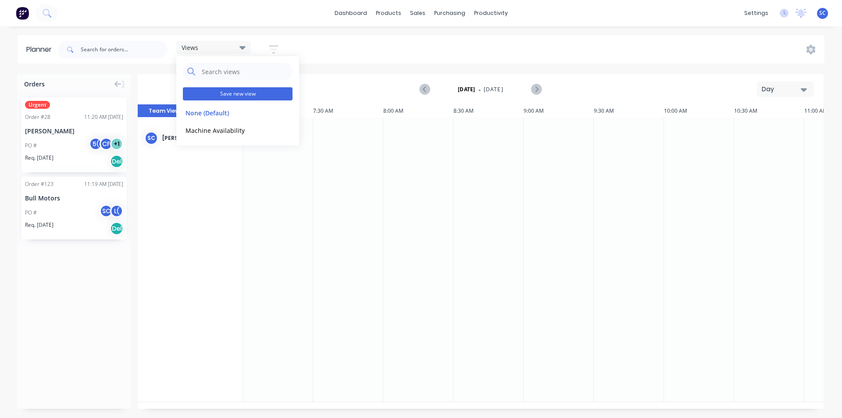
click at [213, 94] on button "Save new view" at bounding box center [238, 93] width 110 height 13
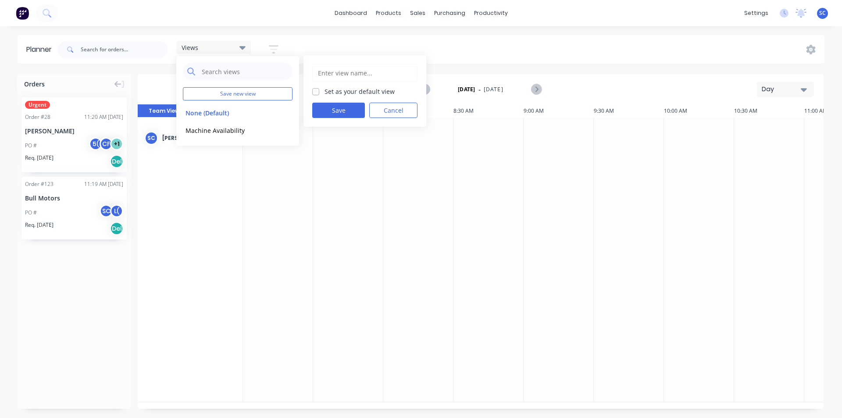
click at [356, 64] on div "Set as your default view Save Cancel" at bounding box center [364, 90] width 123 height 71
click at [348, 80] on input "text" at bounding box center [365, 72] width 96 height 17
type input "SC's /jobs"
click at [346, 107] on button "Save" at bounding box center [338, 110] width 53 height 15
click at [337, 47] on div "Views Save new view None (Default) edit Machine Availability edit SC's /jobs ed…" at bounding box center [440, 49] width 768 height 26
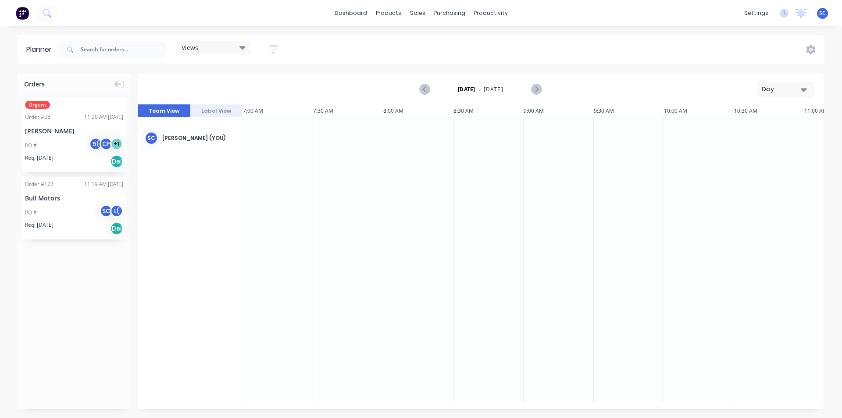
click at [189, 50] on span "Views" at bounding box center [189, 47] width 17 height 9
click at [194, 128] on button "Machine Availability" at bounding box center [229, 130] width 93 height 10
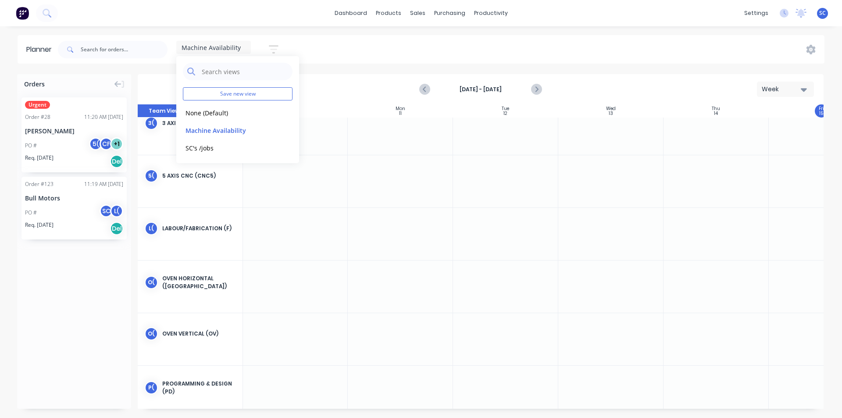
scroll to position [0, 0]
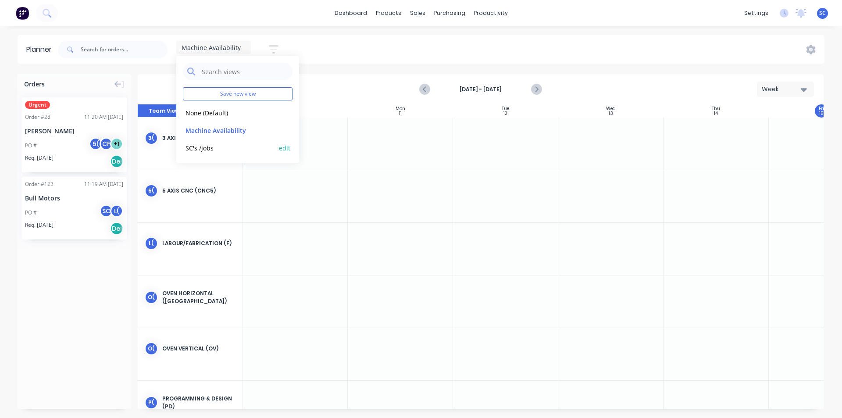
click at [213, 152] on button "SC's /jobs" at bounding box center [229, 147] width 93 height 10
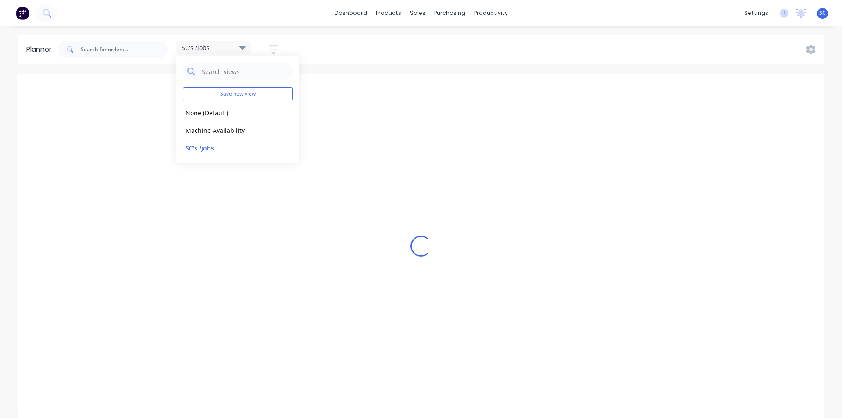
scroll to position [0, 822]
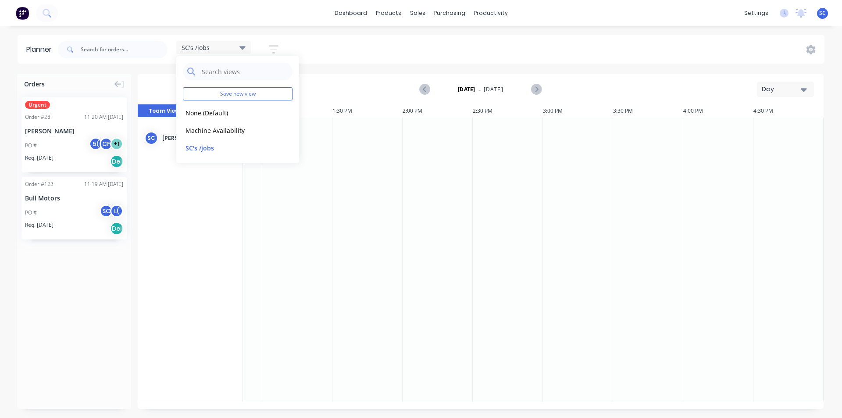
click at [276, 40] on div "SC's /jobs Save new view None (Default) edit Machine Availability edit SC's /jo…" at bounding box center [171, 49] width 231 height 26
click at [274, 48] on icon "button" at bounding box center [274, 49] width 10 height 11
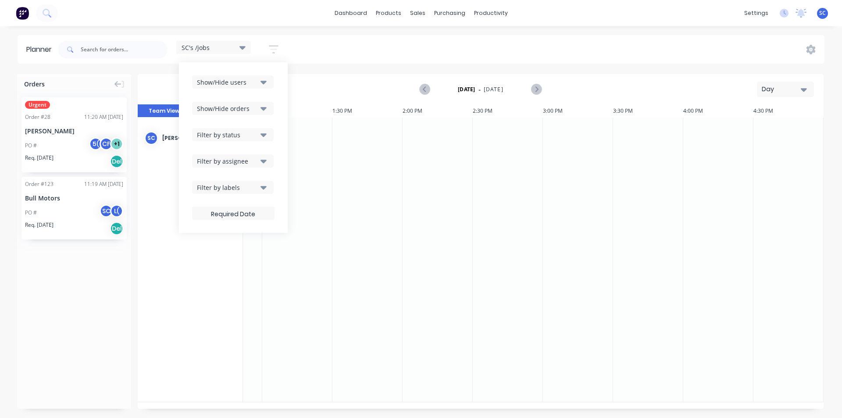
click at [254, 161] on div "Filter by assignee" at bounding box center [227, 160] width 61 height 9
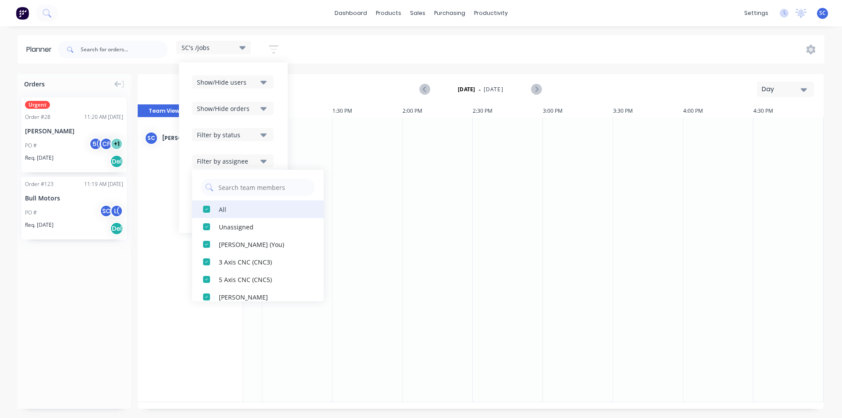
click at [219, 210] on button "All" at bounding box center [257, 209] width 131 height 18
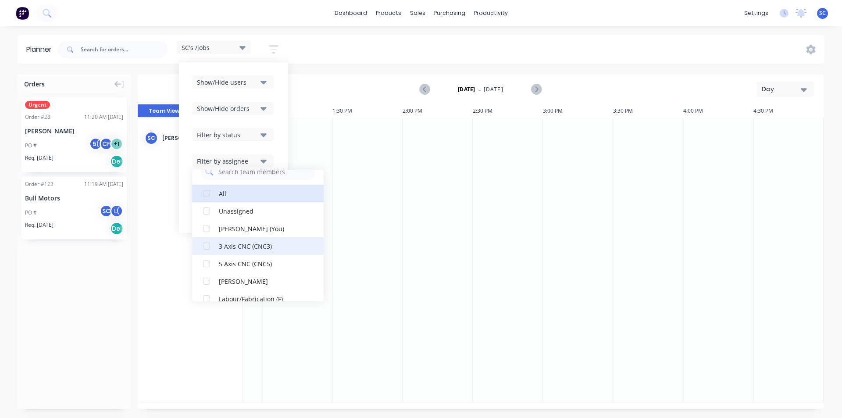
scroll to position [0, 0]
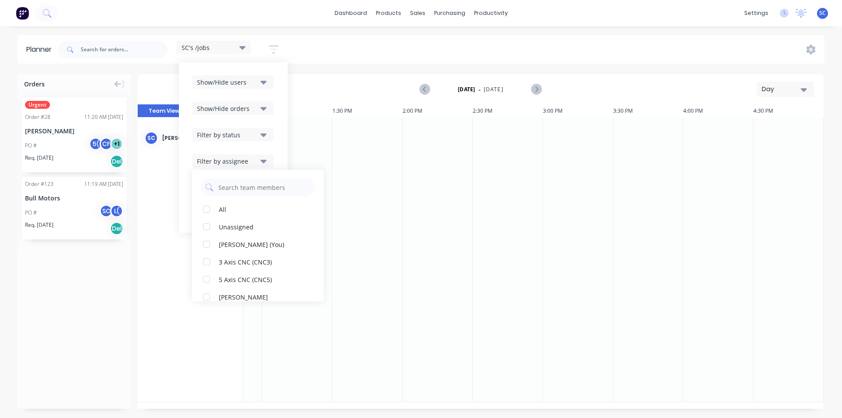
click at [238, 153] on div "Show/Hide users Show/Hide orders Filter by status Filter by assignee All Unassi…" at bounding box center [233, 147] width 82 height 144
click at [243, 194] on div "Show/Hide users Show/Hide orders Filter by status Filter by assignee Filter by …" at bounding box center [233, 147] width 82 height 144
click at [243, 193] on button "Filter by labels" at bounding box center [233, 187] width 82 height 13
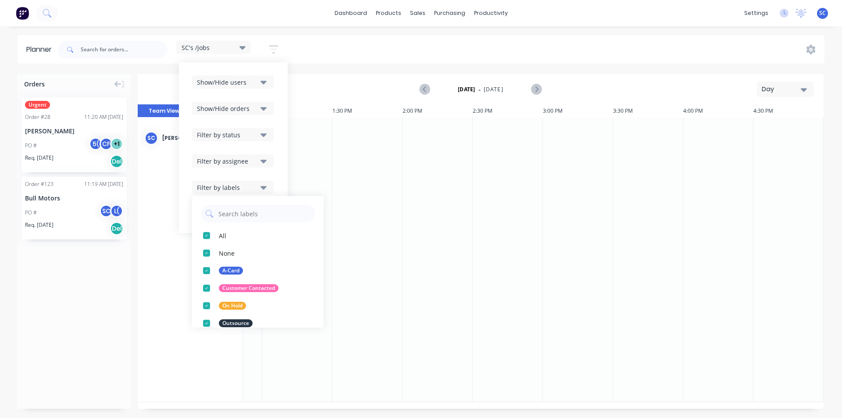
click at [228, 134] on div "Filter by status" at bounding box center [227, 134] width 61 height 9
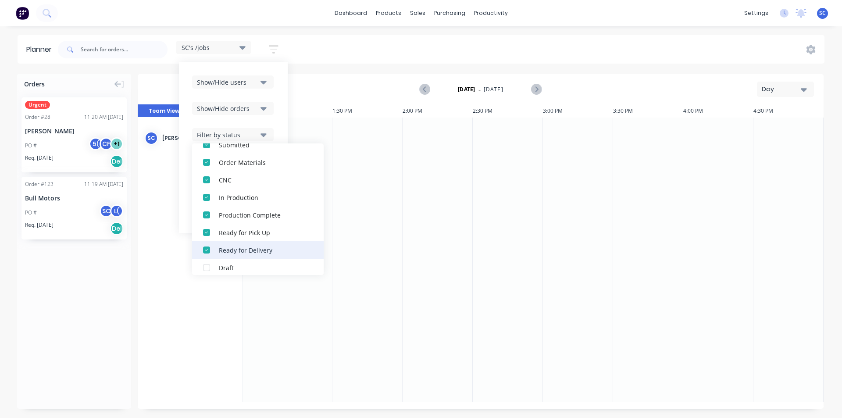
scroll to position [88, 0]
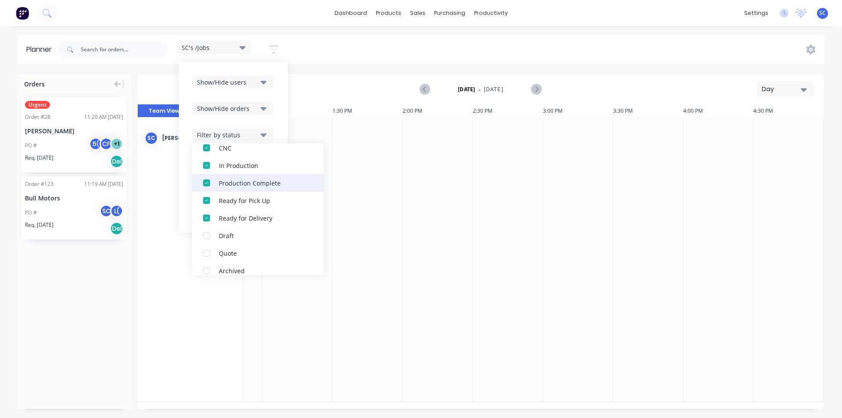
click at [208, 183] on div "button" at bounding box center [207, 183] width 18 height 18
click at [205, 186] on div "button" at bounding box center [207, 183] width 18 height 18
click at [207, 184] on div "button" at bounding box center [207, 183] width 18 height 18
click at [339, 85] on div "[DATE] - [DATE] Day" at bounding box center [481, 89] width 684 height 28
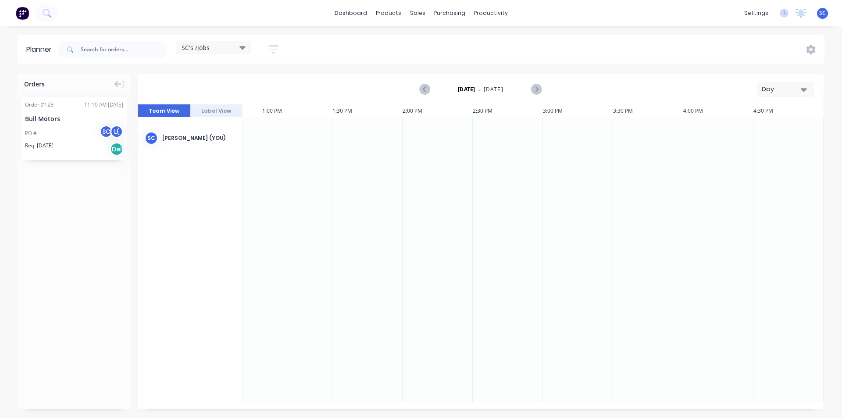
click at [239, 44] on div "SC's /jobs" at bounding box center [213, 47] width 64 height 8
click at [263, 46] on button "button" at bounding box center [273, 49] width 28 height 17
click at [235, 137] on div "Filter by status" at bounding box center [227, 134] width 61 height 9
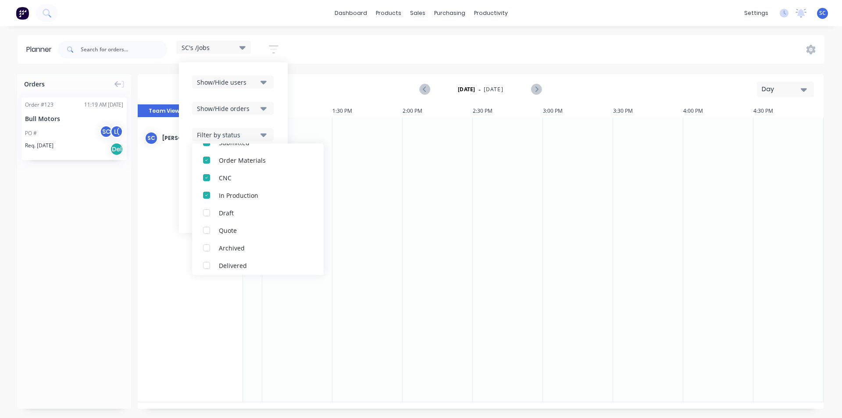
scroll to position [131, 0]
click at [252, 87] on button "Show/Hide users" at bounding box center [233, 81] width 82 height 13
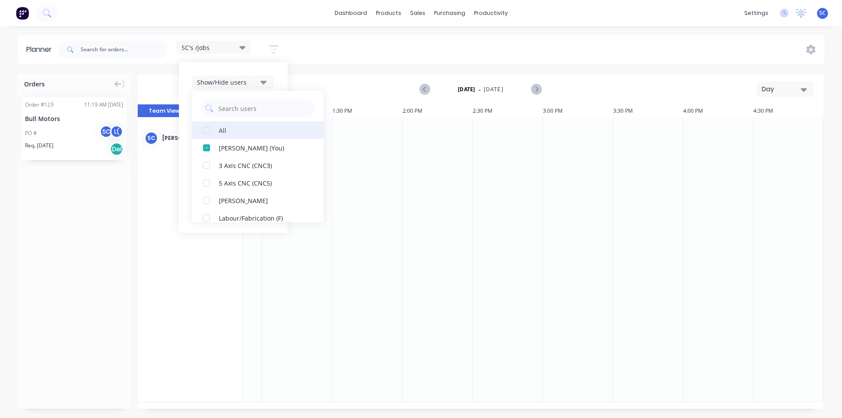
click at [208, 130] on div "button" at bounding box center [207, 130] width 18 height 18
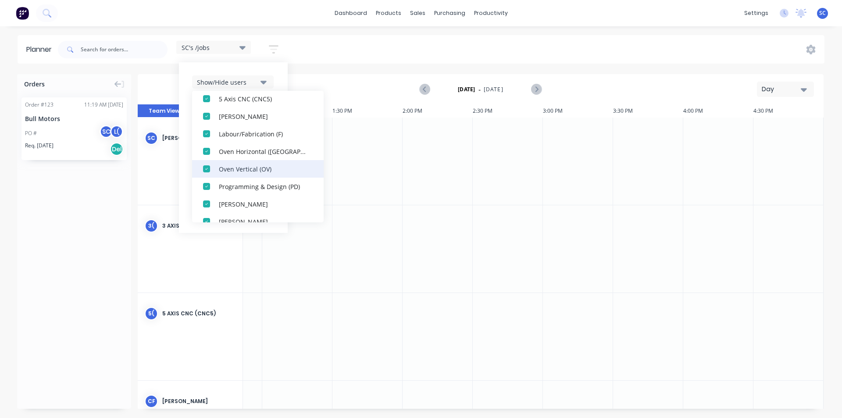
scroll to position [88, 0]
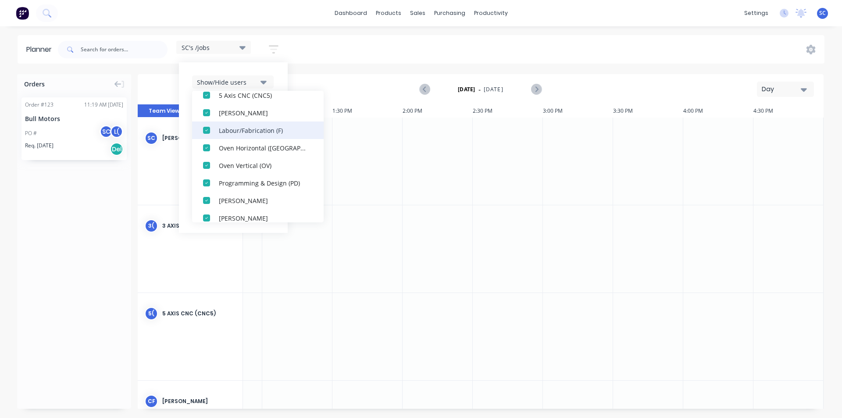
click at [205, 128] on div "button" at bounding box center [207, 130] width 18 height 18
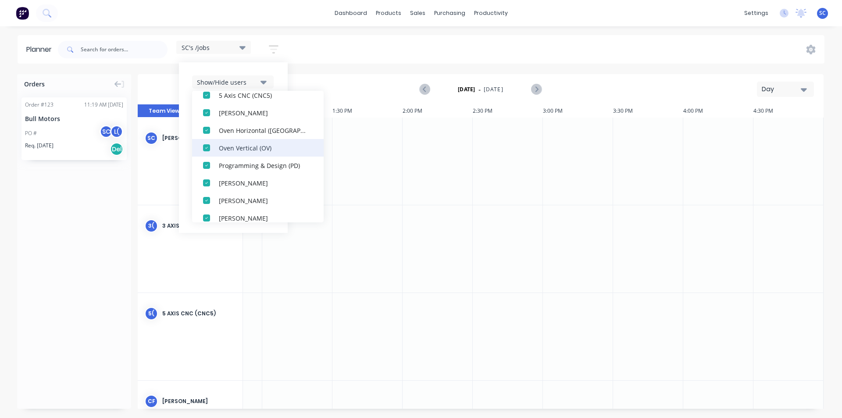
click at [206, 149] on div "button" at bounding box center [207, 148] width 18 height 18
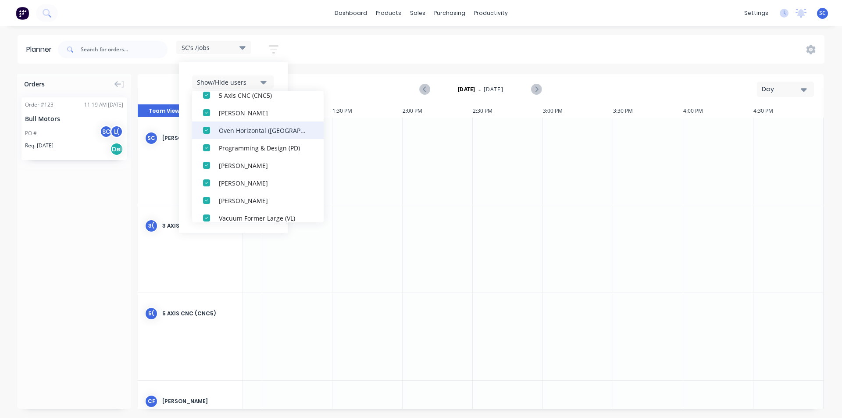
click at [206, 139] on div "button" at bounding box center [207, 130] width 18 height 18
click at [207, 134] on div "button" at bounding box center [207, 130] width 18 height 18
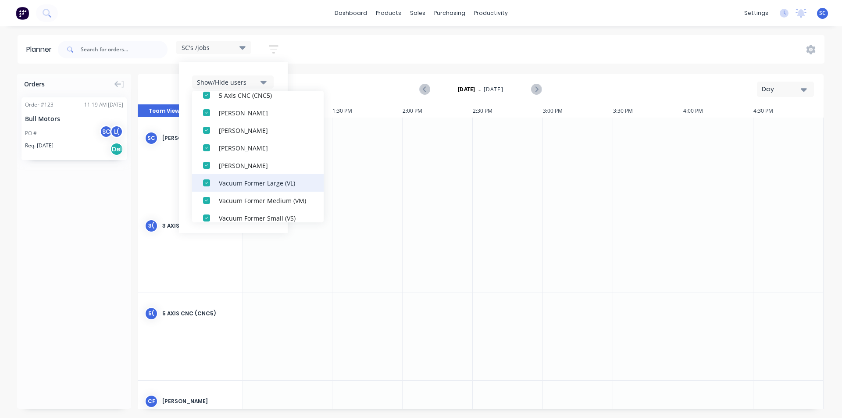
click at [201, 178] on div "button" at bounding box center [207, 183] width 18 height 18
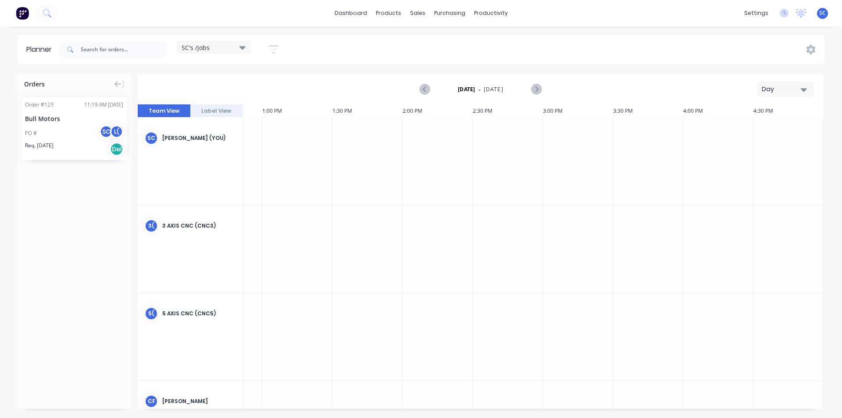
click at [326, 79] on div "[DATE] - [DATE] Day" at bounding box center [481, 89] width 684 height 28
click at [263, 49] on button "button" at bounding box center [273, 49] width 28 height 17
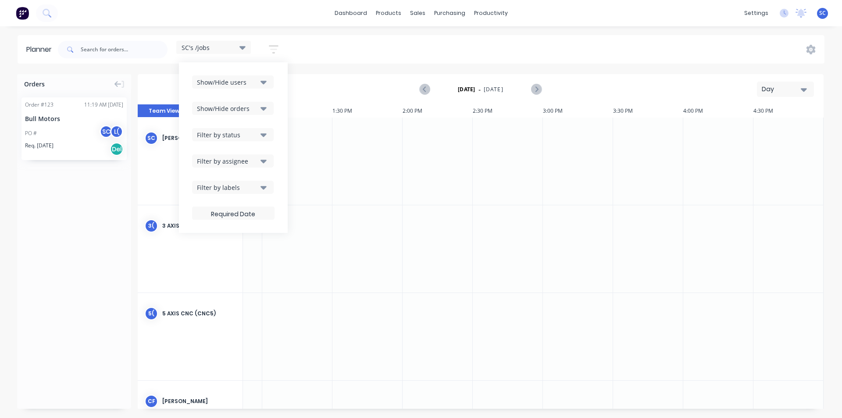
click at [239, 189] on div "Filter by labels" at bounding box center [227, 187] width 61 height 9
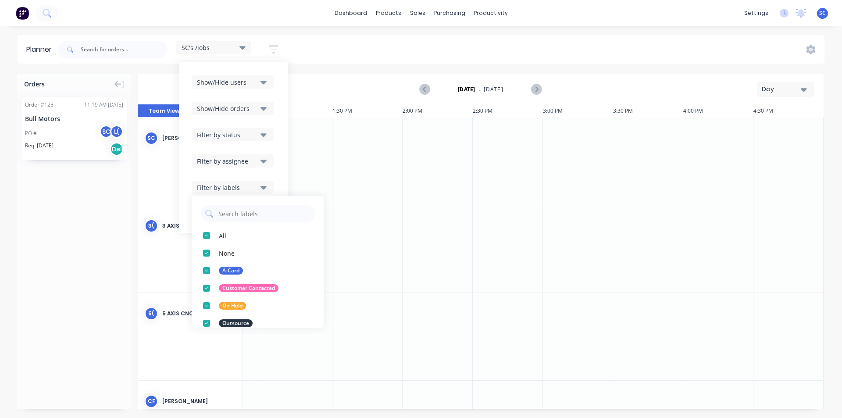
click at [223, 164] on div "Filter by assignee" at bounding box center [227, 160] width 61 height 9
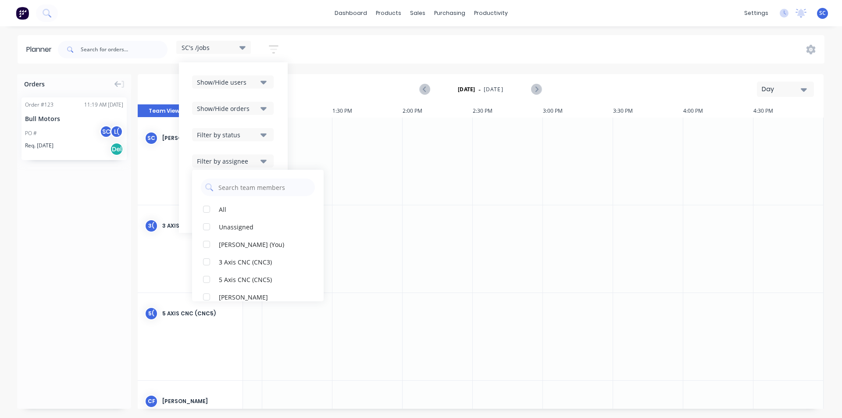
click at [320, 82] on div "[DATE] - [DATE] Day" at bounding box center [481, 89] width 684 height 28
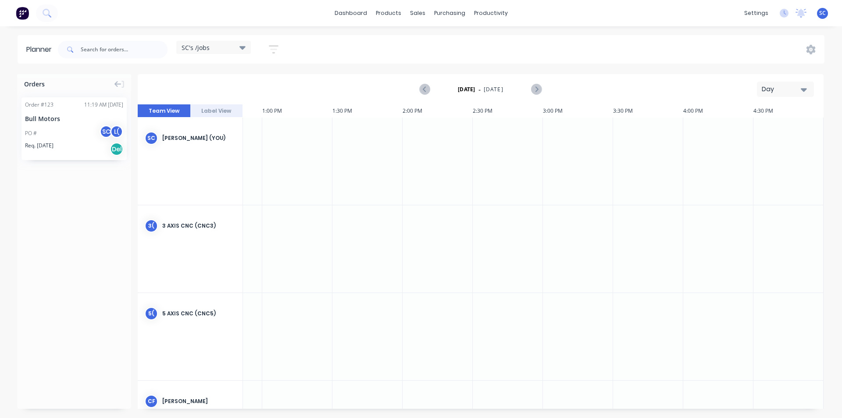
click at [277, 52] on icon "button" at bounding box center [274, 49] width 10 height 11
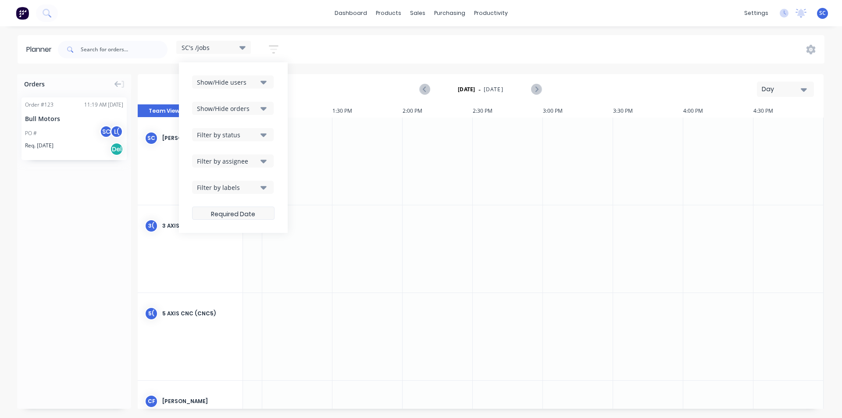
click at [247, 209] on label at bounding box center [233, 212] width 82 height 13
click at [247, 209] on input at bounding box center [233, 214] width 82 height 17
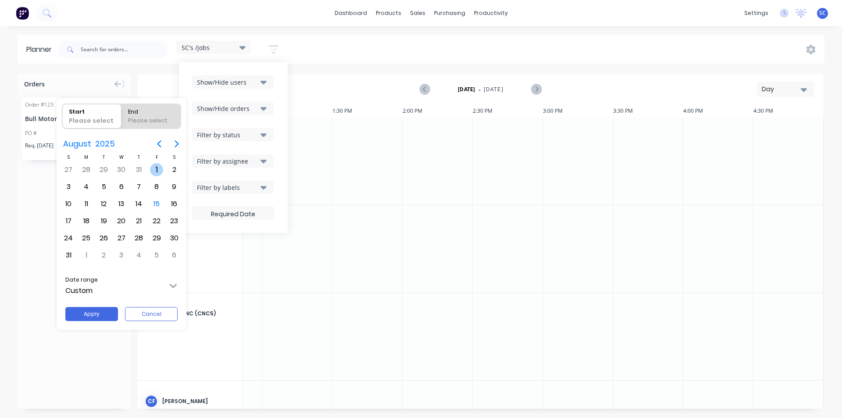
click at [153, 173] on div "1" at bounding box center [156, 169] width 13 height 13
radio input "false"
radio input "true"
click at [67, 258] on div "31" at bounding box center [68, 255] width 13 height 13
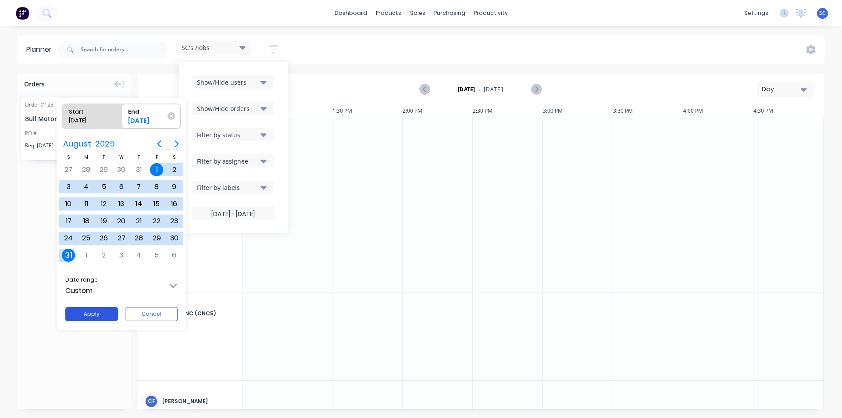
click at [97, 319] on button "Apply" at bounding box center [91, 314] width 53 height 14
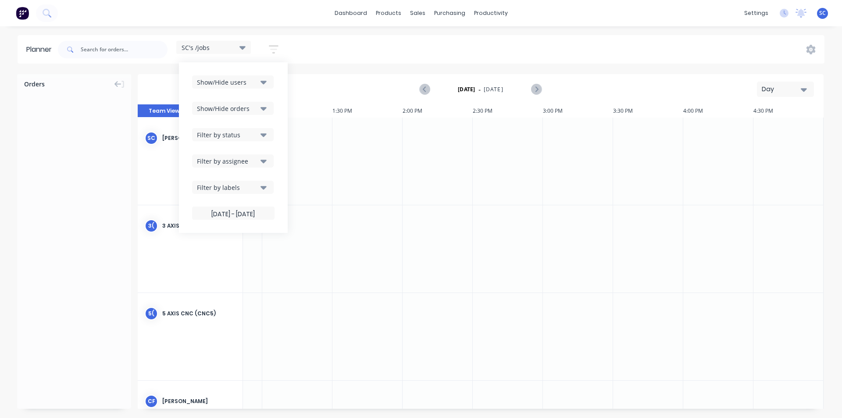
click at [308, 51] on div "SC's /jobs Save new view None (Default) edit Machine Availability edit SC's /jo…" at bounding box center [440, 49] width 768 height 26
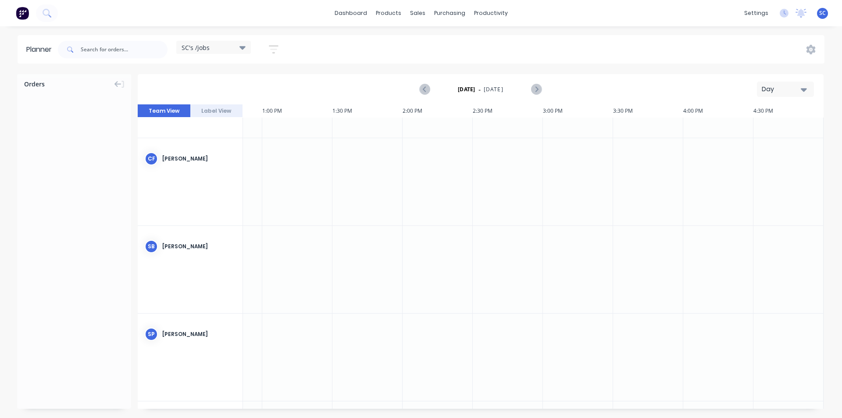
scroll to position [245, 822]
click at [239, 47] on div "SC's /jobs" at bounding box center [213, 47] width 64 height 8
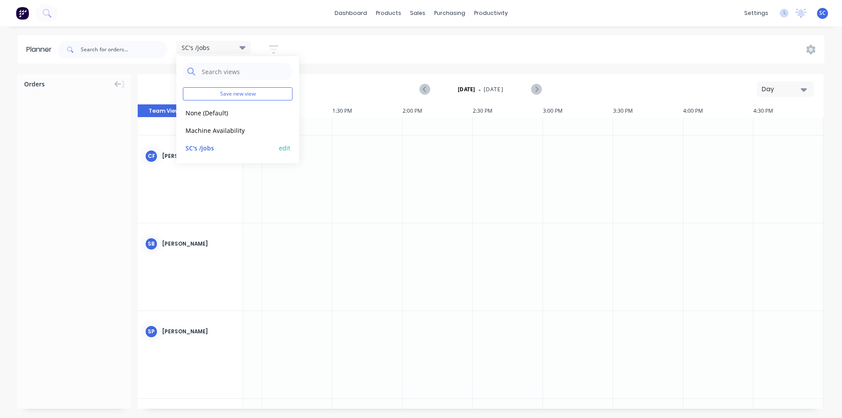
click at [284, 149] on button "edit" at bounding box center [284, 147] width 11 height 9
click at [283, 152] on button "edit" at bounding box center [284, 147] width 11 height 9
click at [387, 150] on div at bounding box center [367, 178] width 70 height 87
click at [245, 48] on icon at bounding box center [242, 48] width 6 height 4
click at [287, 149] on button "edit" at bounding box center [284, 147] width 11 height 9
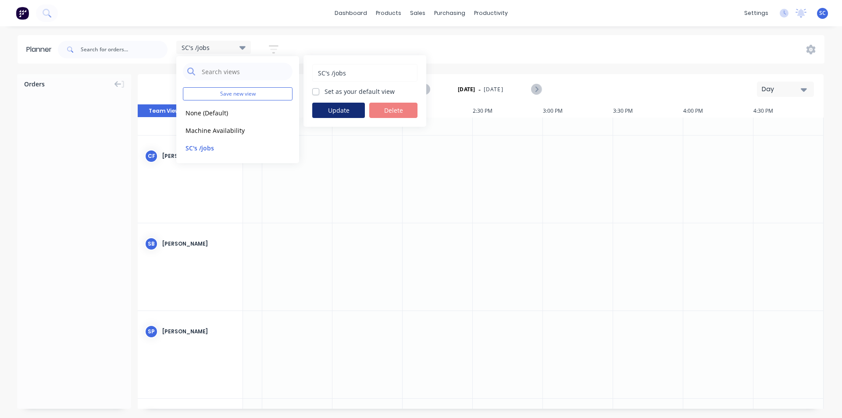
click at [339, 108] on button "Update" at bounding box center [338, 110] width 53 height 15
click at [272, 49] on icon "button" at bounding box center [273, 49] width 7 height 1
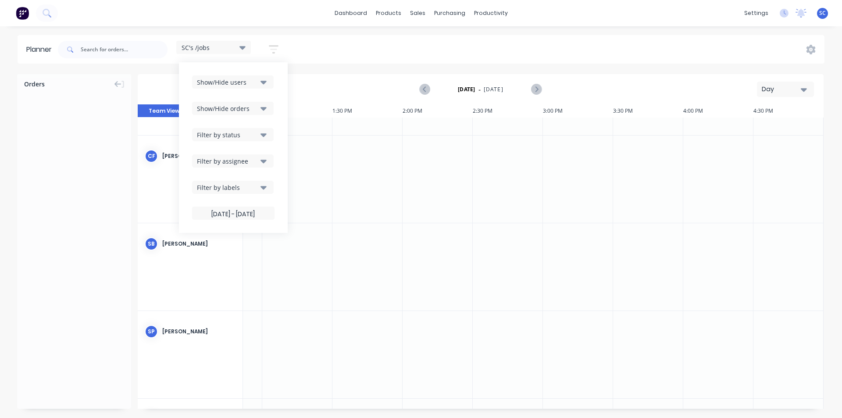
click at [263, 82] on icon "button" at bounding box center [263, 83] width 6 height 4
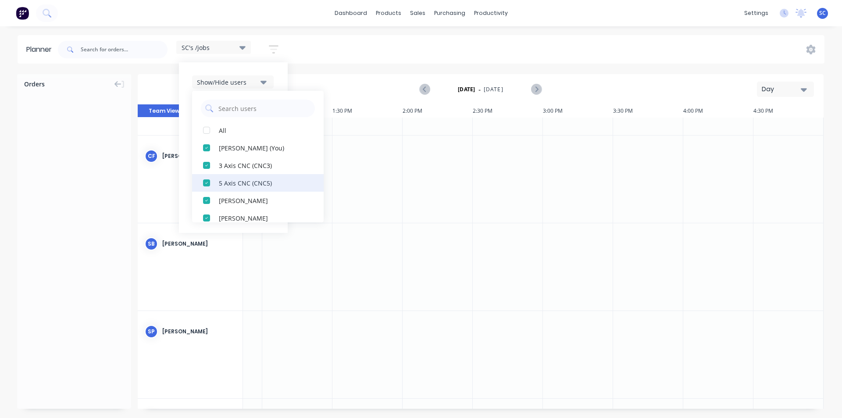
click at [206, 184] on div "button" at bounding box center [207, 183] width 18 height 18
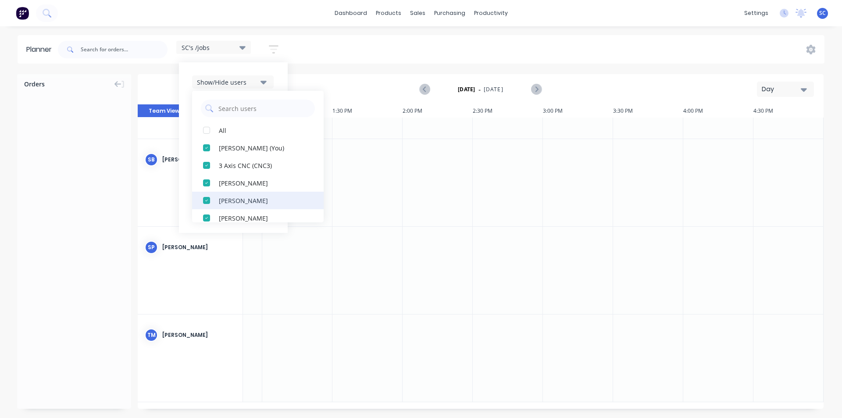
scroll to position [238, 822]
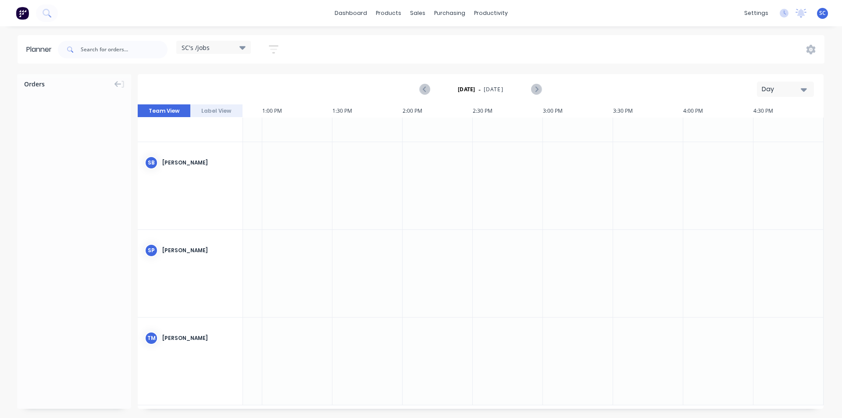
click at [360, 171] on div at bounding box center [367, 185] width 70 height 87
click at [243, 49] on icon at bounding box center [242, 48] width 6 height 4
click at [271, 48] on icon "button" at bounding box center [274, 49] width 10 height 11
click at [247, 51] on div "SC's /jobs" at bounding box center [213, 47] width 75 height 13
click at [217, 148] on button "SC's /jobs" at bounding box center [229, 147] width 93 height 10
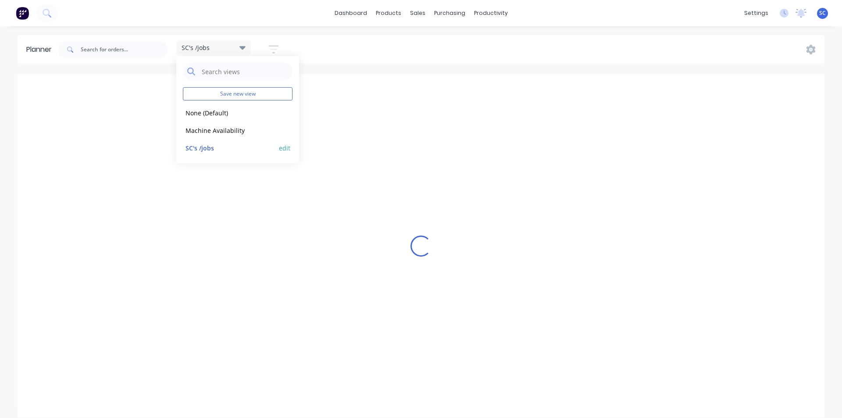
scroll to position [238, 826]
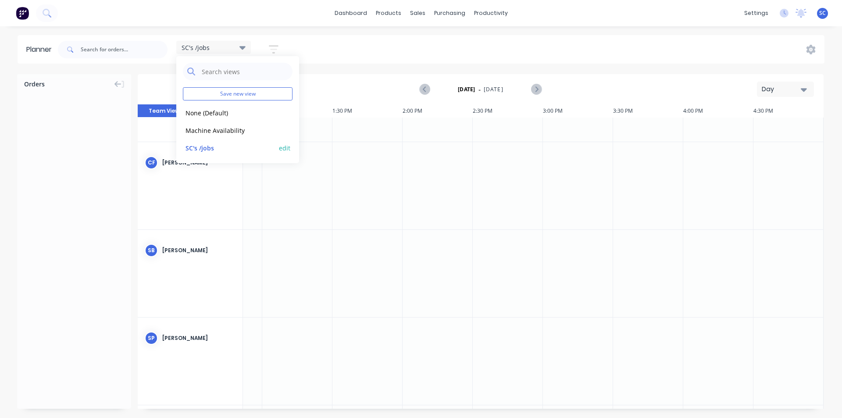
click at [283, 149] on button "edit" at bounding box center [284, 147] width 11 height 9
click at [339, 111] on button "Update" at bounding box center [338, 110] width 53 height 15
click at [277, 46] on icon "button" at bounding box center [274, 49] width 10 height 8
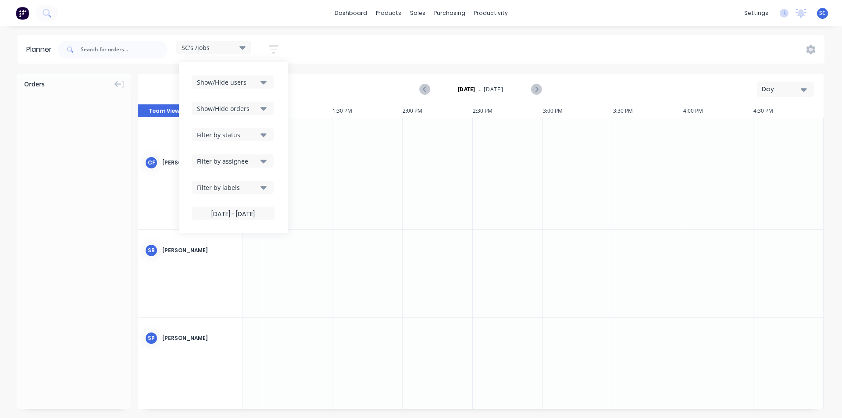
click at [266, 189] on icon "button" at bounding box center [263, 187] width 6 height 10
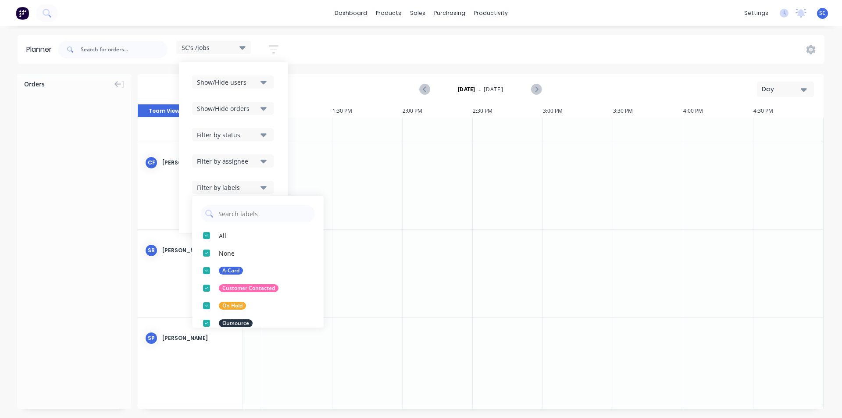
click at [259, 154] on button "Filter by assignee" at bounding box center [233, 160] width 82 height 13
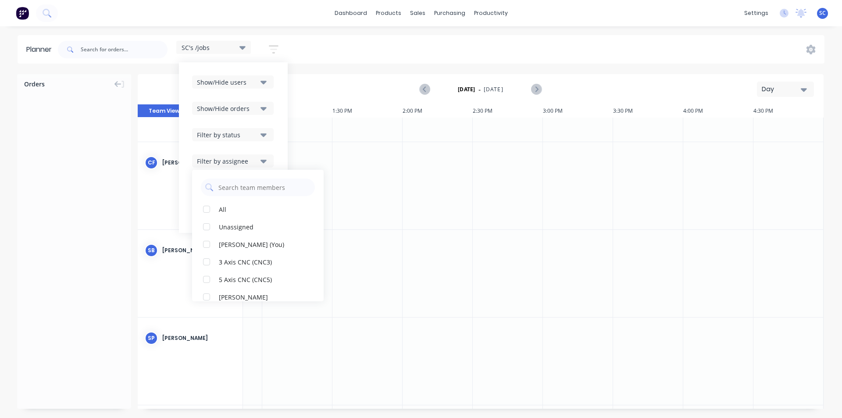
click at [263, 135] on icon "button" at bounding box center [263, 135] width 6 height 4
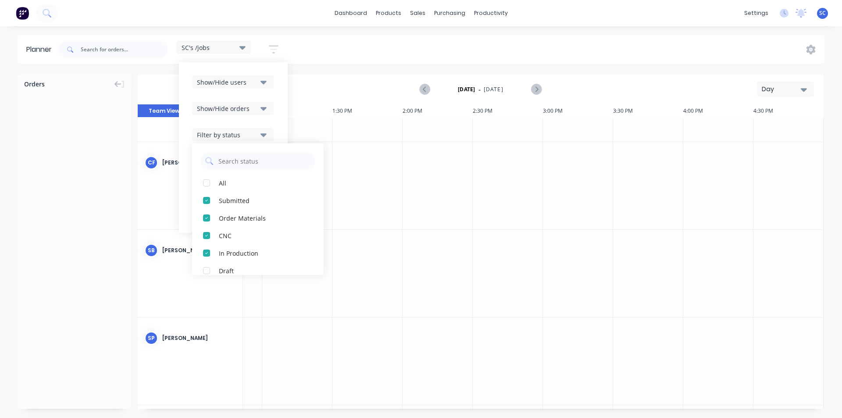
click at [262, 135] on icon "button" at bounding box center [263, 135] width 6 height 4
drag, startPoint x: 268, startPoint y: 215, endPoint x: 261, endPoint y: 212, distance: 7.5
click at [261, 212] on label "[DATE] - [DATE]" at bounding box center [233, 212] width 82 height 13
click at [261, 212] on input "[DATE] - [DATE]" at bounding box center [233, 214] width 82 height 17
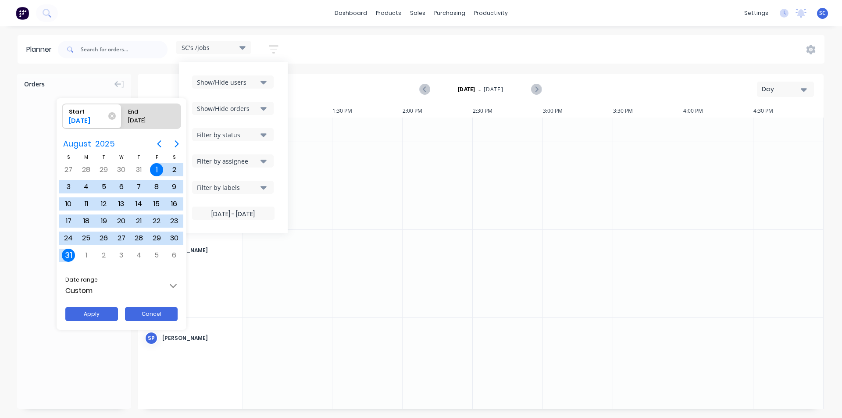
click at [165, 313] on button "Cancel" at bounding box center [151, 314] width 53 height 14
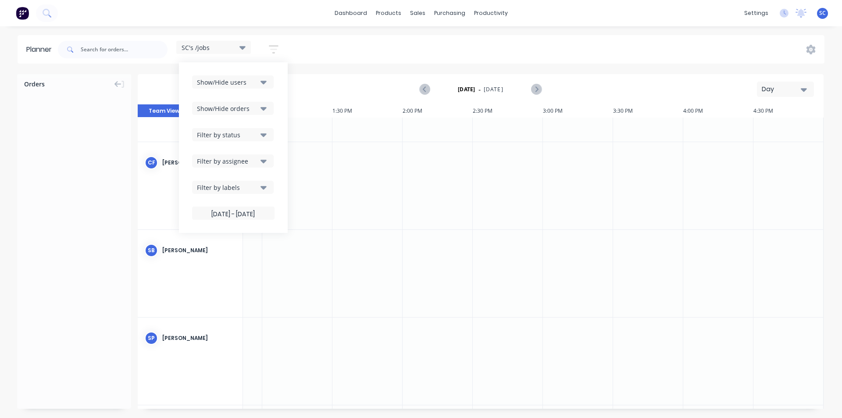
click at [263, 188] on icon "button" at bounding box center [263, 188] width 6 height 4
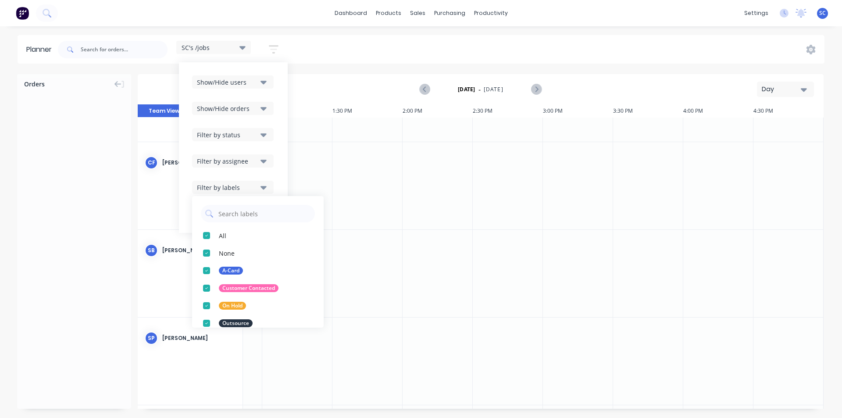
click at [263, 188] on icon "button" at bounding box center [263, 187] width 6 height 10
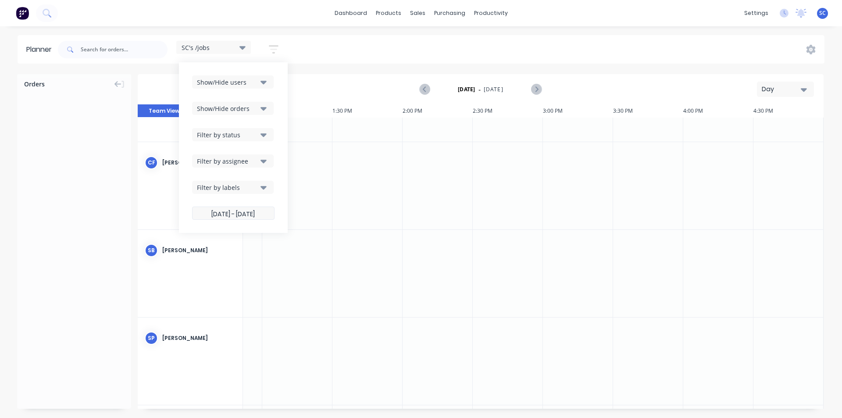
click at [256, 214] on label "[DATE] - [DATE]" at bounding box center [233, 212] width 82 height 13
click at [256, 214] on input "[DATE] - [DATE]" at bounding box center [233, 214] width 82 height 17
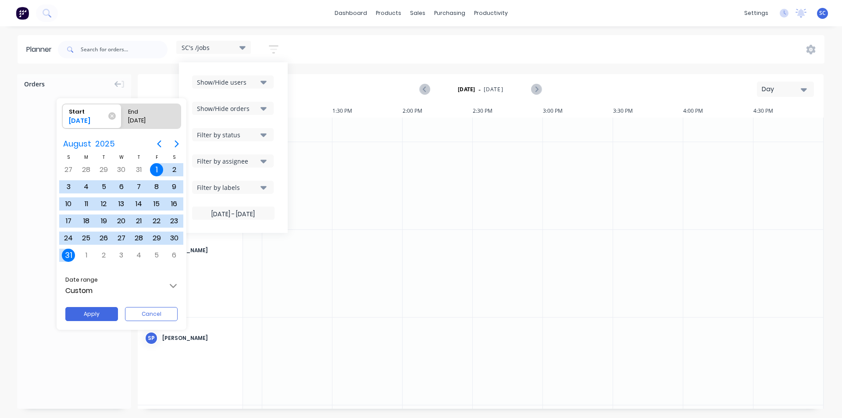
click at [157, 171] on div "1" at bounding box center [156, 169] width 13 height 13
type input "[DATE] - [DATE]"
radio input "false"
radio input "true"
click at [172, 116] on icon at bounding box center [170, 115] width 7 height 7
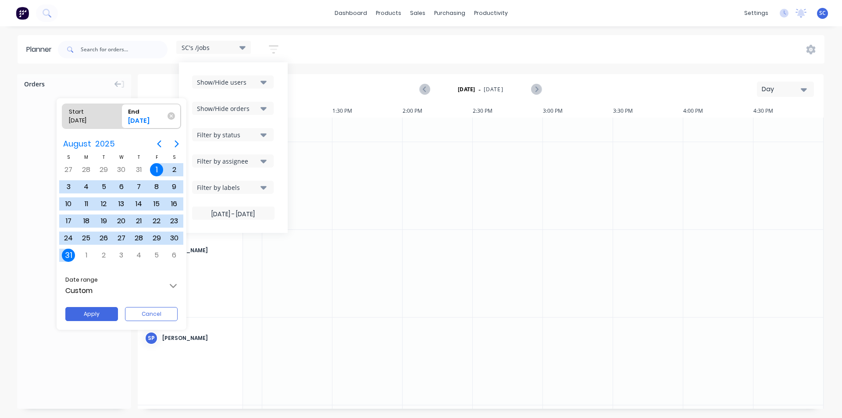
click at [122, 116] on input "End [DATE]" at bounding box center [121, 116] width 0 height 25
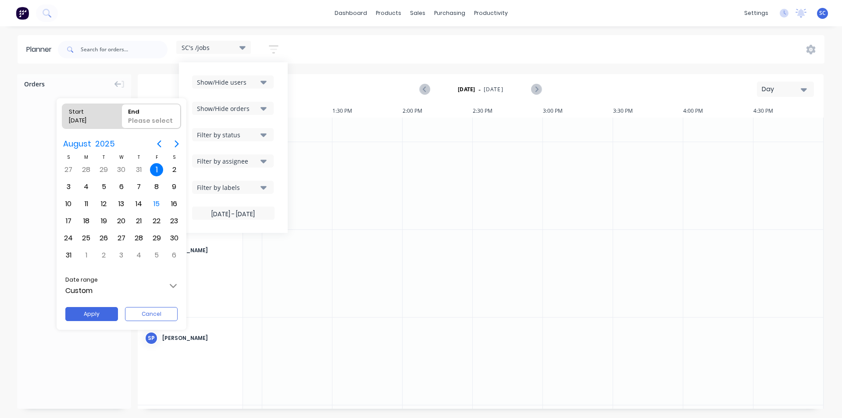
click at [100, 116] on div "[DATE]" at bounding box center [87, 122] width 45 height 12
click at [63, 116] on input "Start [DATE]" at bounding box center [62, 116] width 0 height 25
radio input "true"
click at [111, 117] on icon at bounding box center [111, 115] width 7 height 7
click at [63, 117] on input "Start [DATE]" at bounding box center [62, 116] width 0 height 25
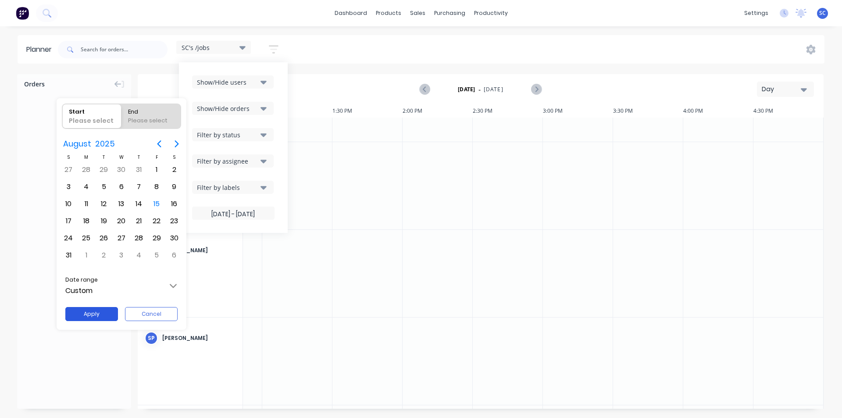
click at [105, 311] on button "Apply" at bounding box center [91, 314] width 53 height 14
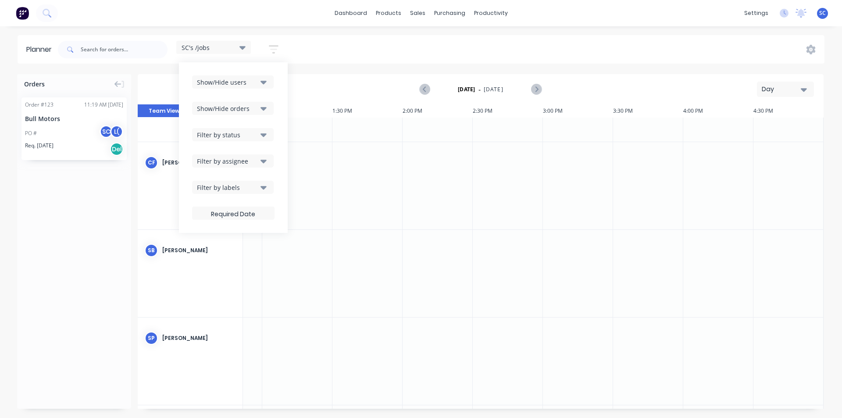
click at [266, 169] on div "Show/Hide users Show/Hide orders Filter by status Filter by assignee Filter by …" at bounding box center [233, 147] width 82 height 144
click at [264, 163] on icon "button" at bounding box center [263, 161] width 6 height 10
click at [265, 138] on icon "button" at bounding box center [263, 135] width 6 height 10
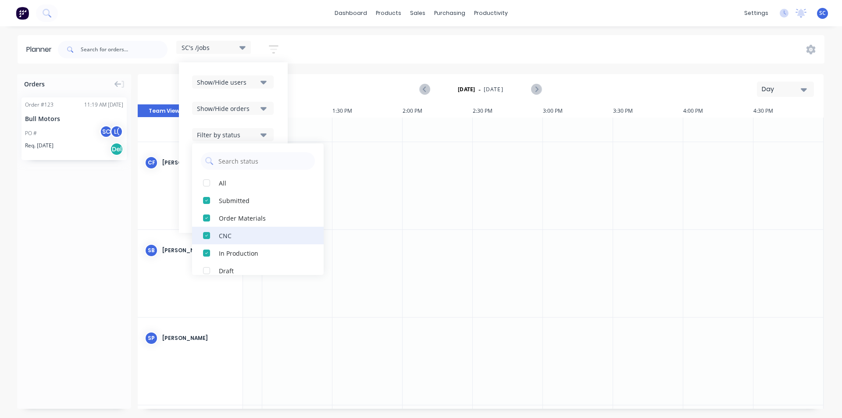
click at [208, 236] on div "button" at bounding box center [207, 236] width 18 height 18
click at [344, 249] on div at bounding box center [367, 273] width 70 height 87
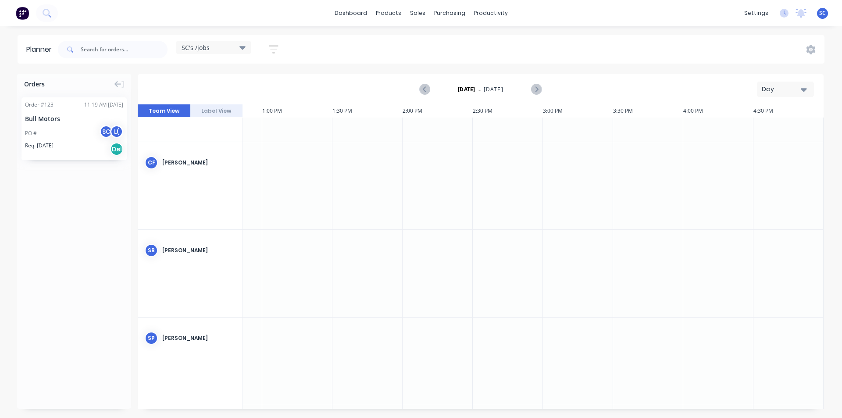
click at [244, 48] on icon at bounding box center [242, 48] width 6 height 4
click at [287, 150] on button "edit" at bounding box center [284, 147] width 11 height 9
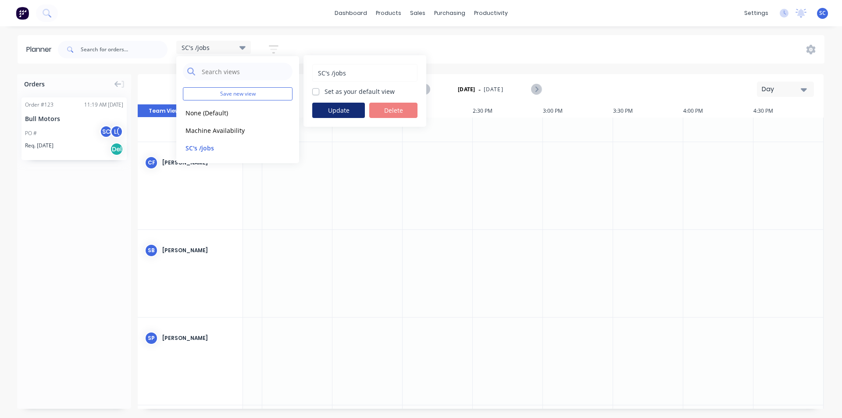
click at [332, 114] on button "Update" at bounding box center [338, 110] width 53 height 15
click at [316, 164] on div at bounding box center [297, 185] width 70 height 87
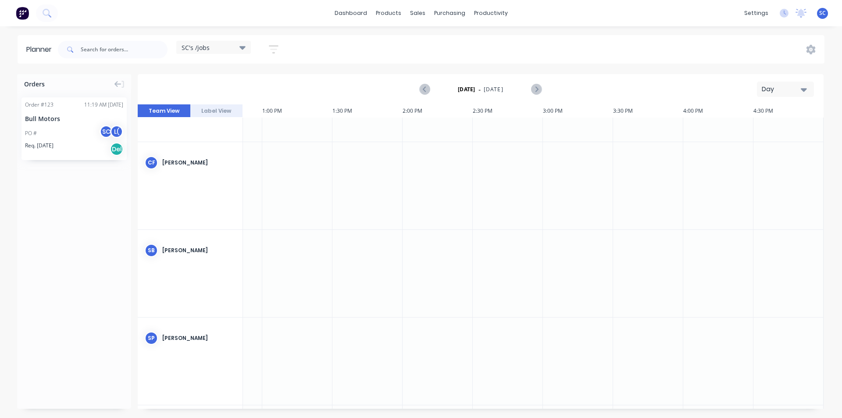
click at [299, 56] on div "SC's /jobs Save new view None (Default) edit Machine Availability edit SC's /jo…" at bounding box center [440, 49] width 768 height 26
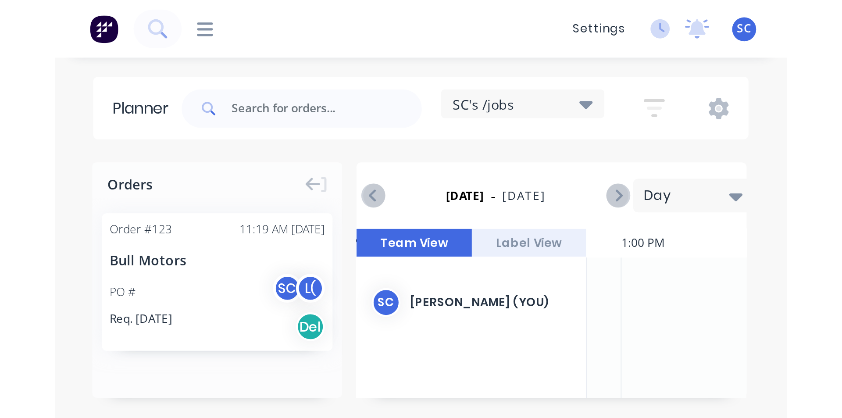
scroll to position [0, 822]
